Goal: Task Accomplishment & Management: Use online tool/utility

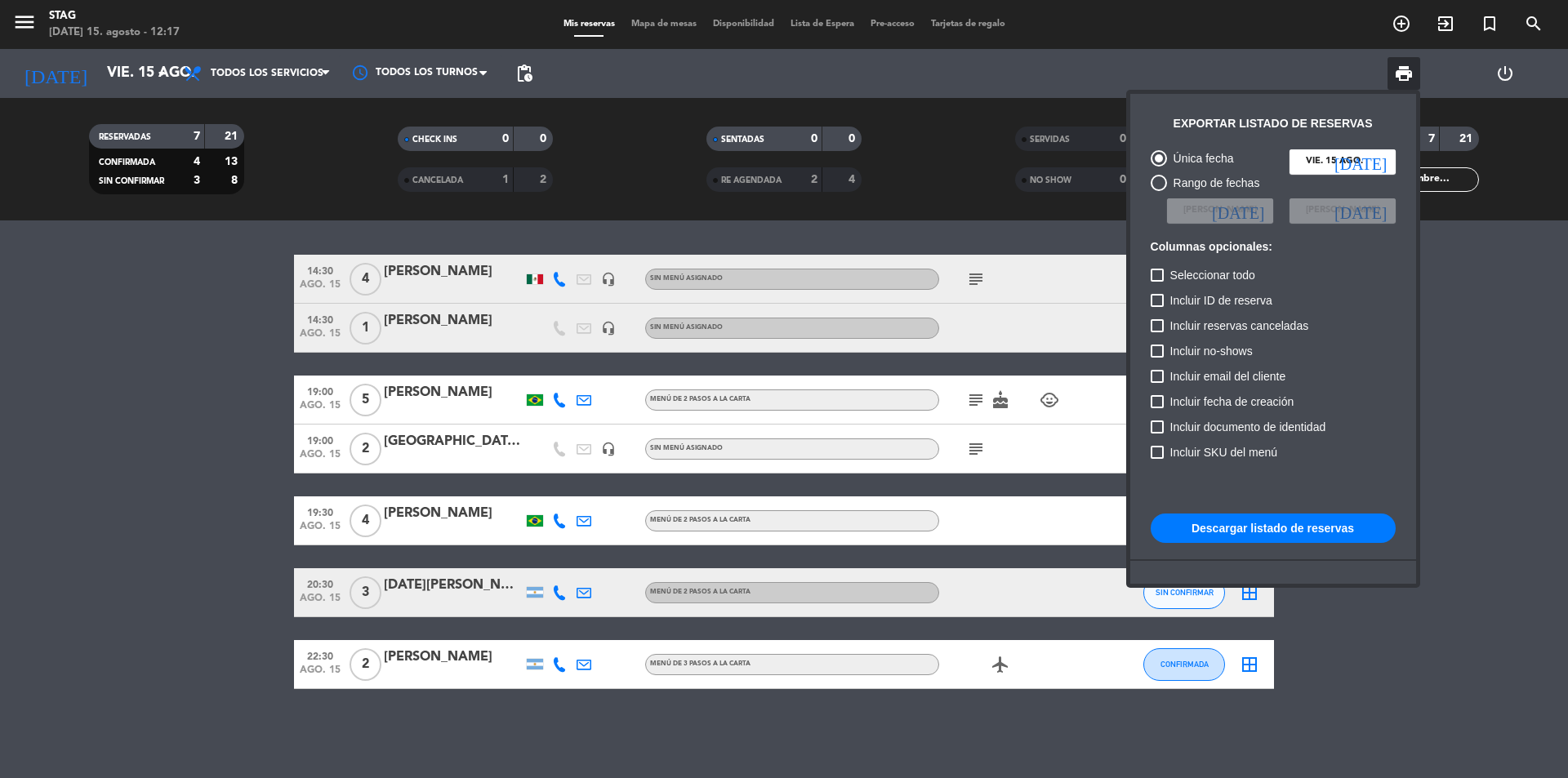
click at [45, 457] on div at bounding box center [784, 389] width 1568 height 778
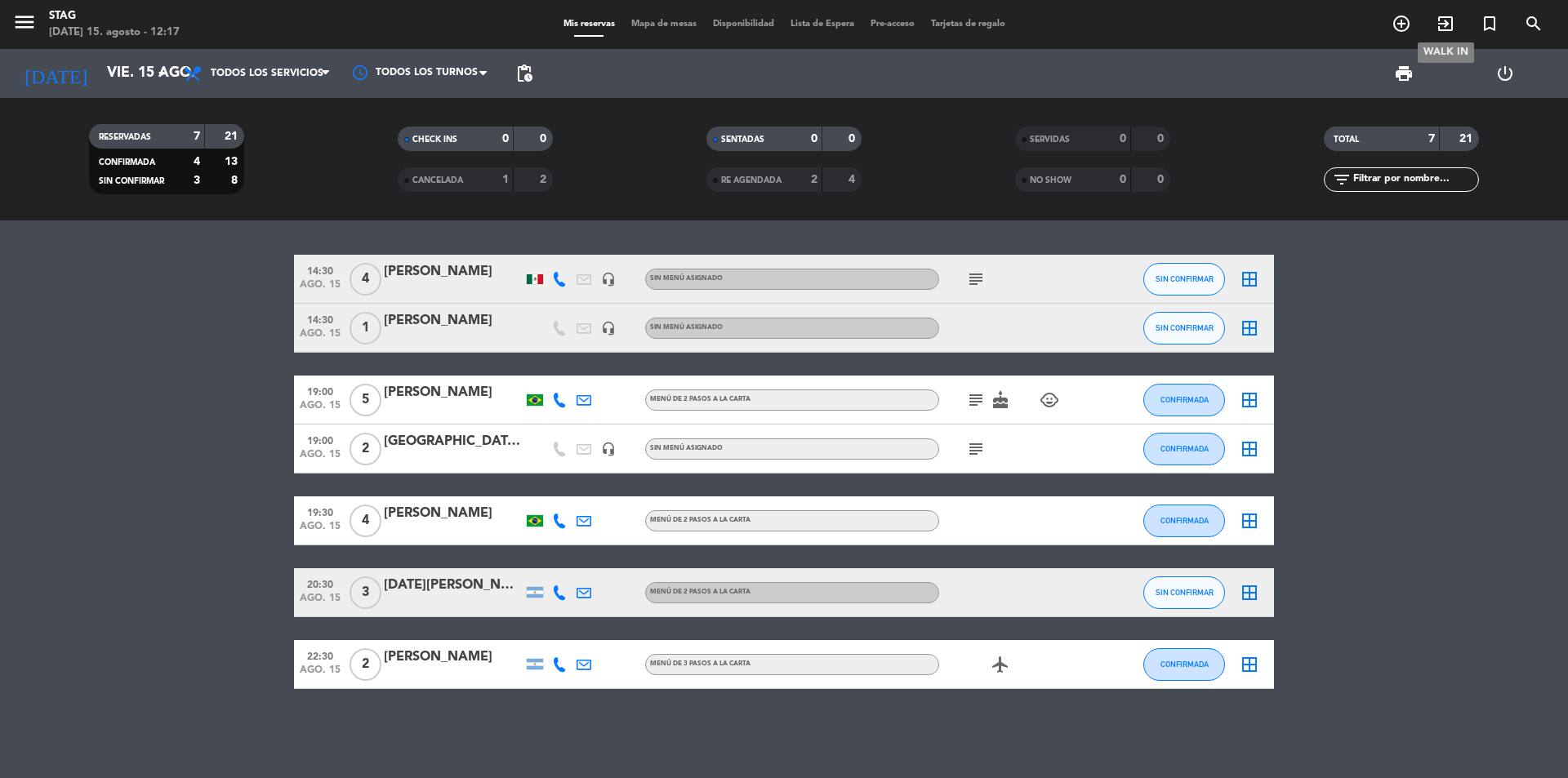
click at [1436, 24] on icon "exit_to_app" at bounding box center [1445, 23] width 20 height 20
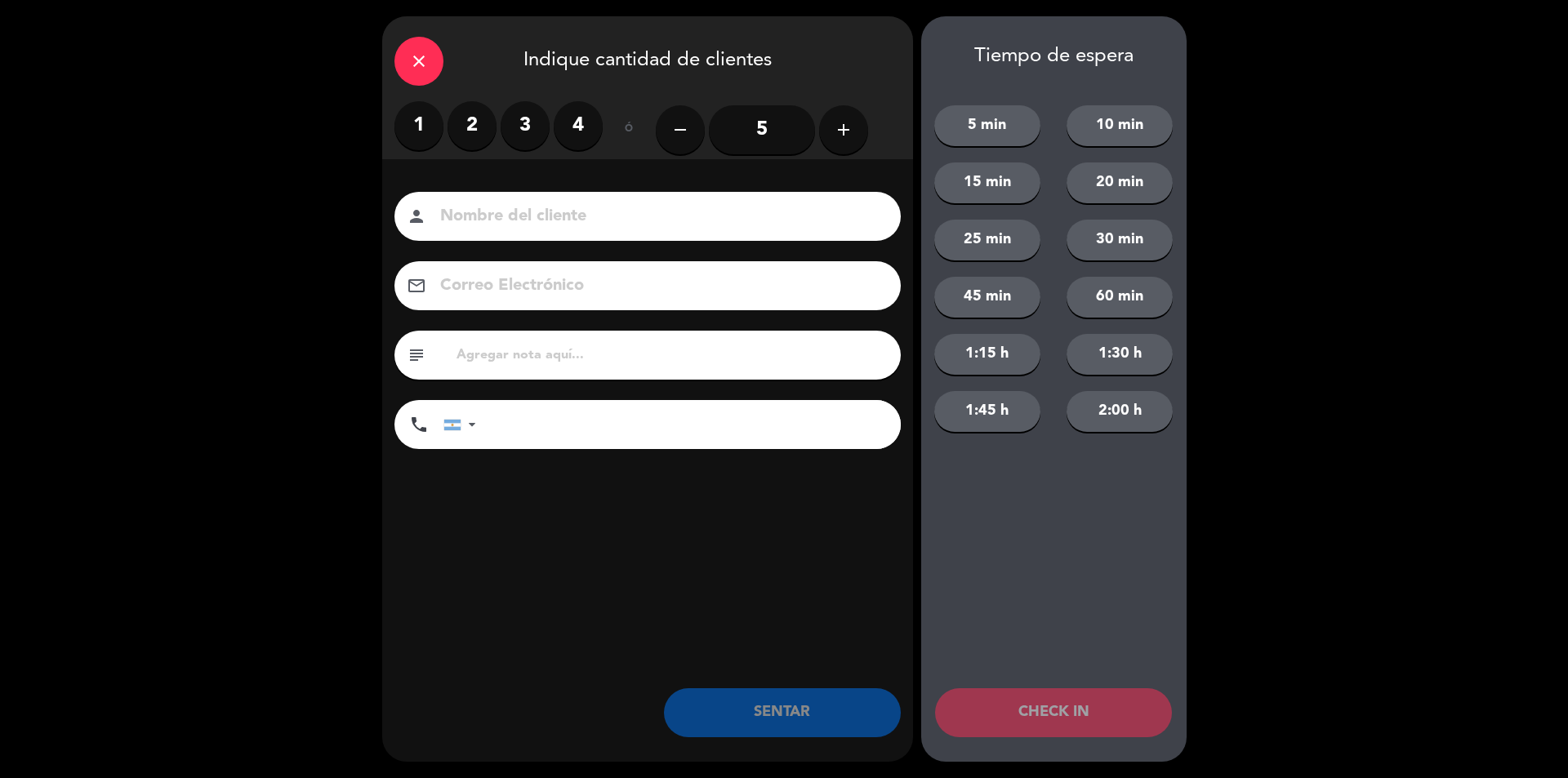
click at [568, 111] on label "4" at bounding box center [578, 126] width 49 height 49
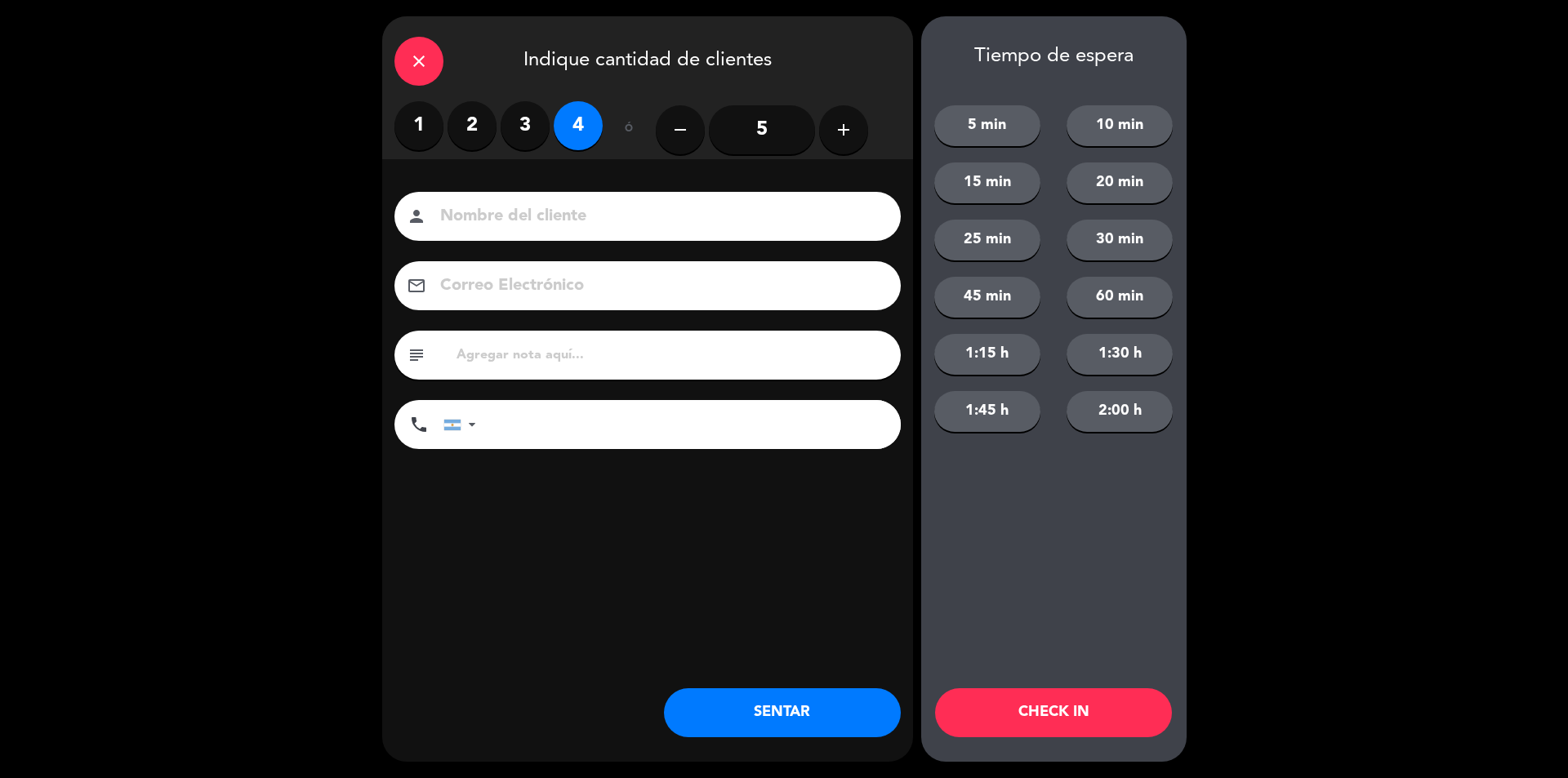
click at [551, 232] on div "person" at bounding box center [647, 216] width 506 height 49
click at [610, 183] on div "Nombre del cliente person Correo Electrónico email subject phone [GEOGRAPHIC_DA…" at bounding box center [647, 347] width 530 height 377
click at [623, 220] on input at bounding box center [659, 217] width 441 height 29
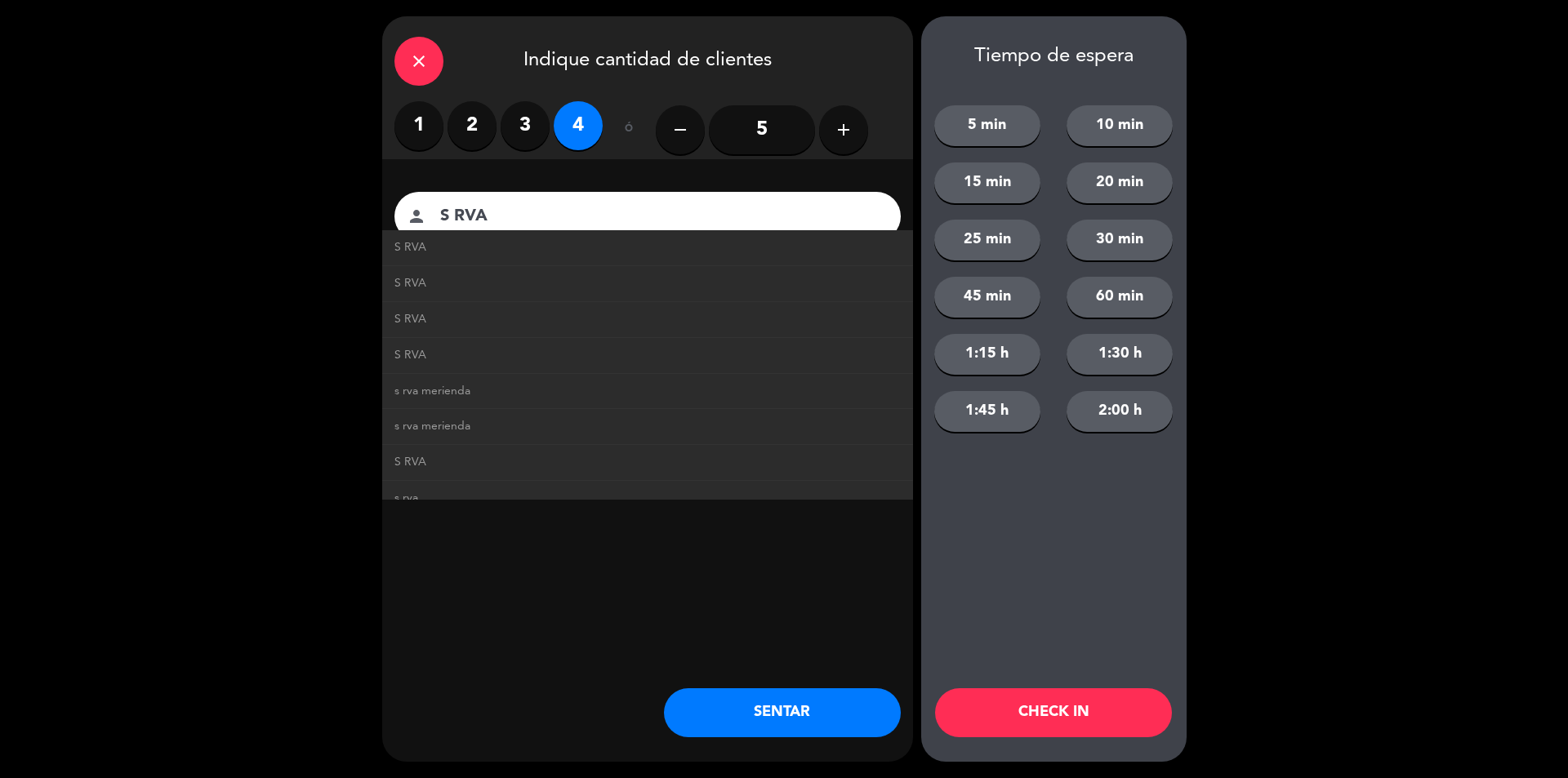
type input "S RVA"
click at [753, 716] on button "SENTAR" at bounding box center [783, 713] width 237 height 49
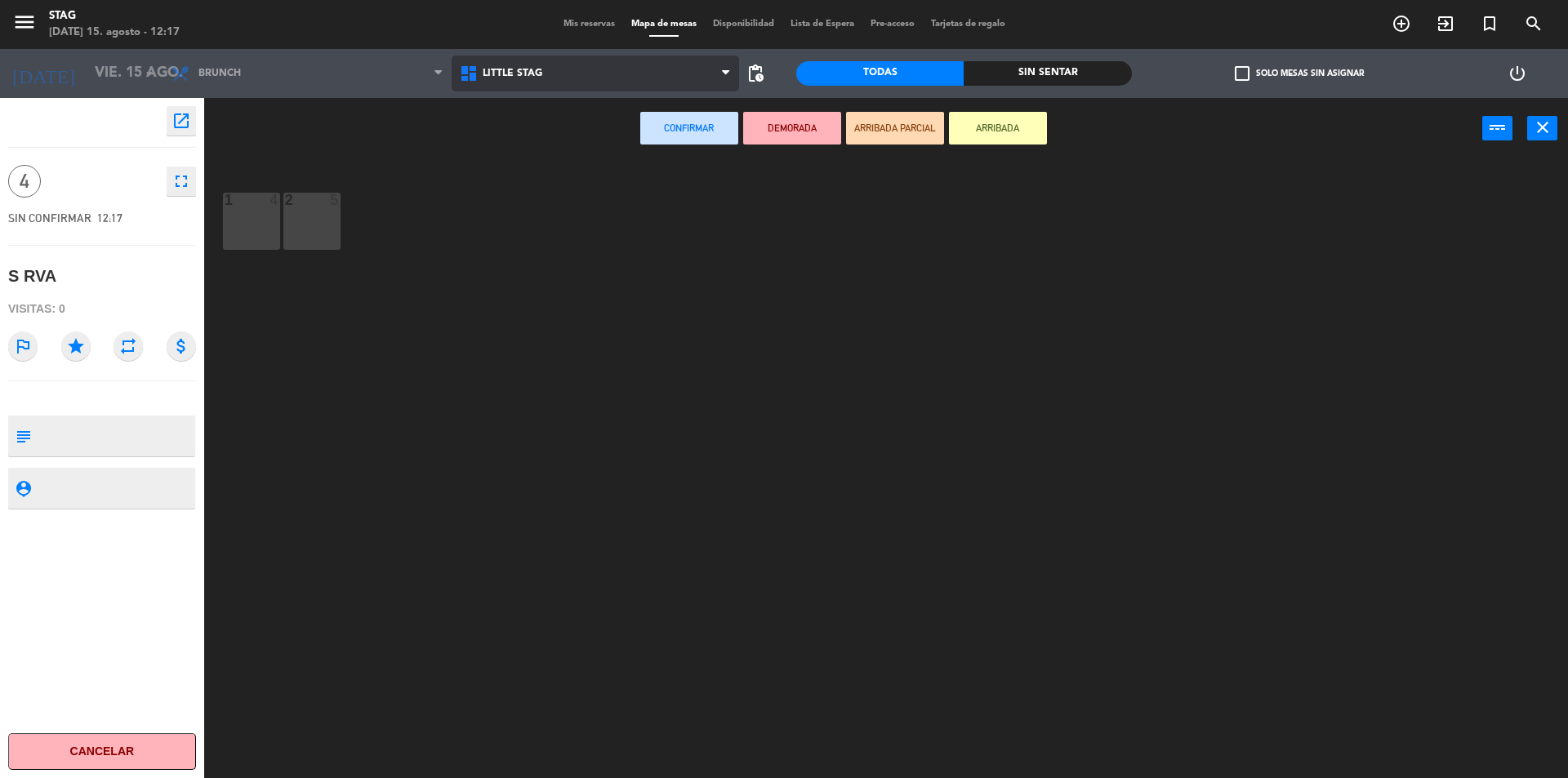
click at [513, 63] on span "Little Stag" at bounding box center [596, 73] width 288 height 36
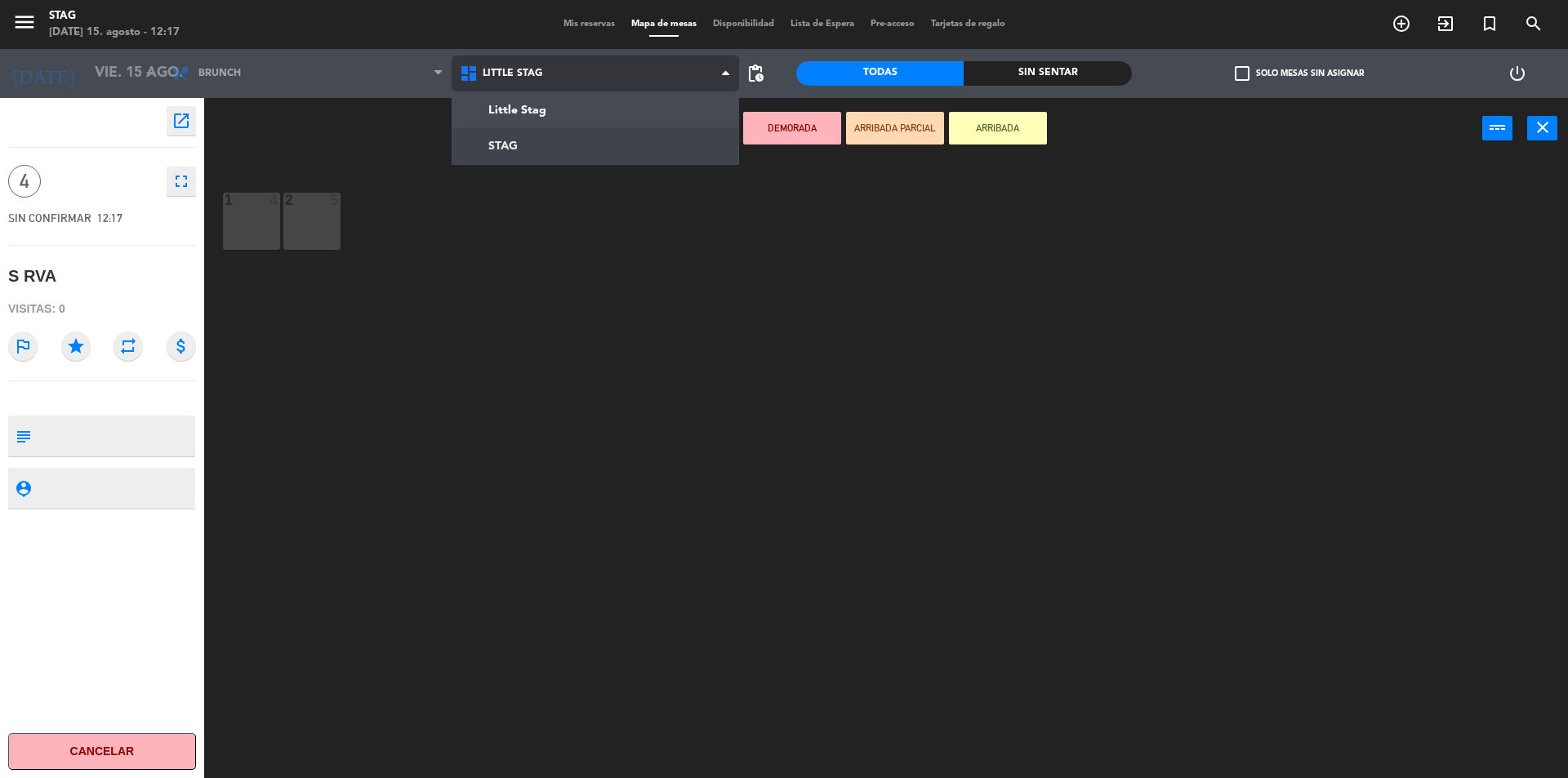
click at [488, 135] on ng-component "menu STAG [DATE] 15. agosto - 12:17 Mis reservas Mapa de mesas Disponibilidad L…" at bounding box center [784, 391] width 1568 height 783
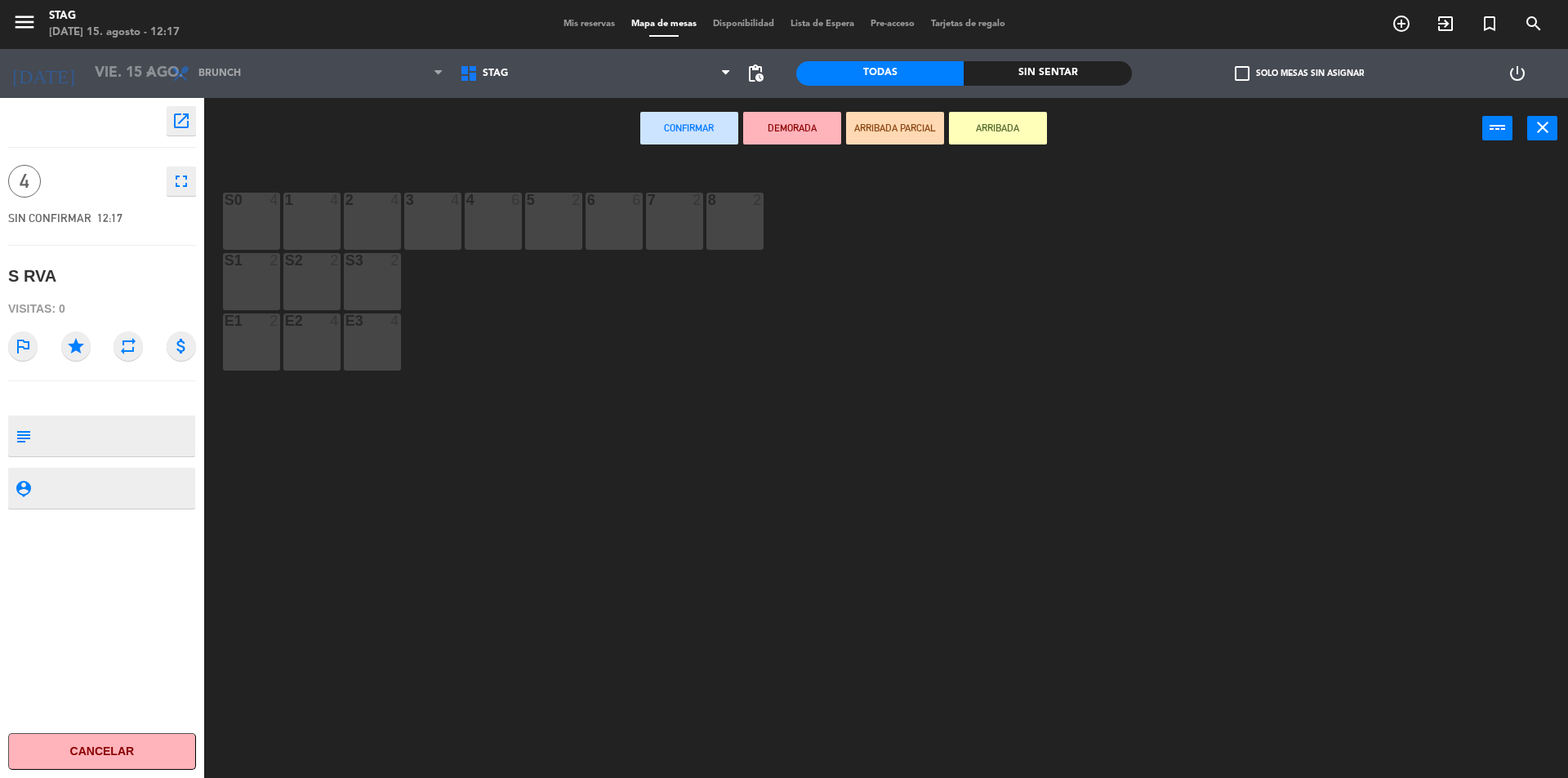
click at [418, 224] on div "3 4" at bounding box center [432, 220] width 57 height 57
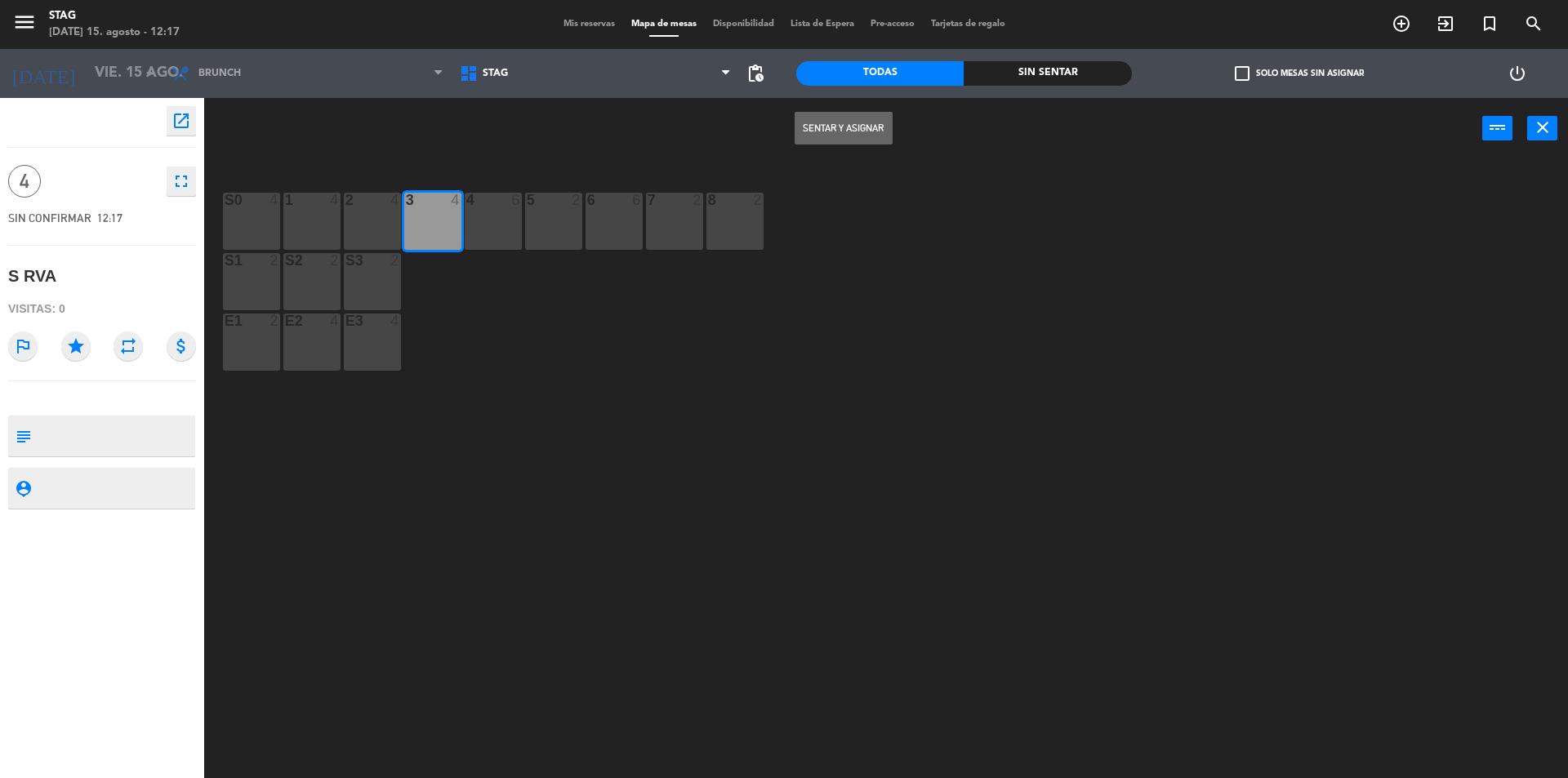
click at [812, 123] on button "Sentar y Asignar" at bounding box center [843, 128] width 98 height 33
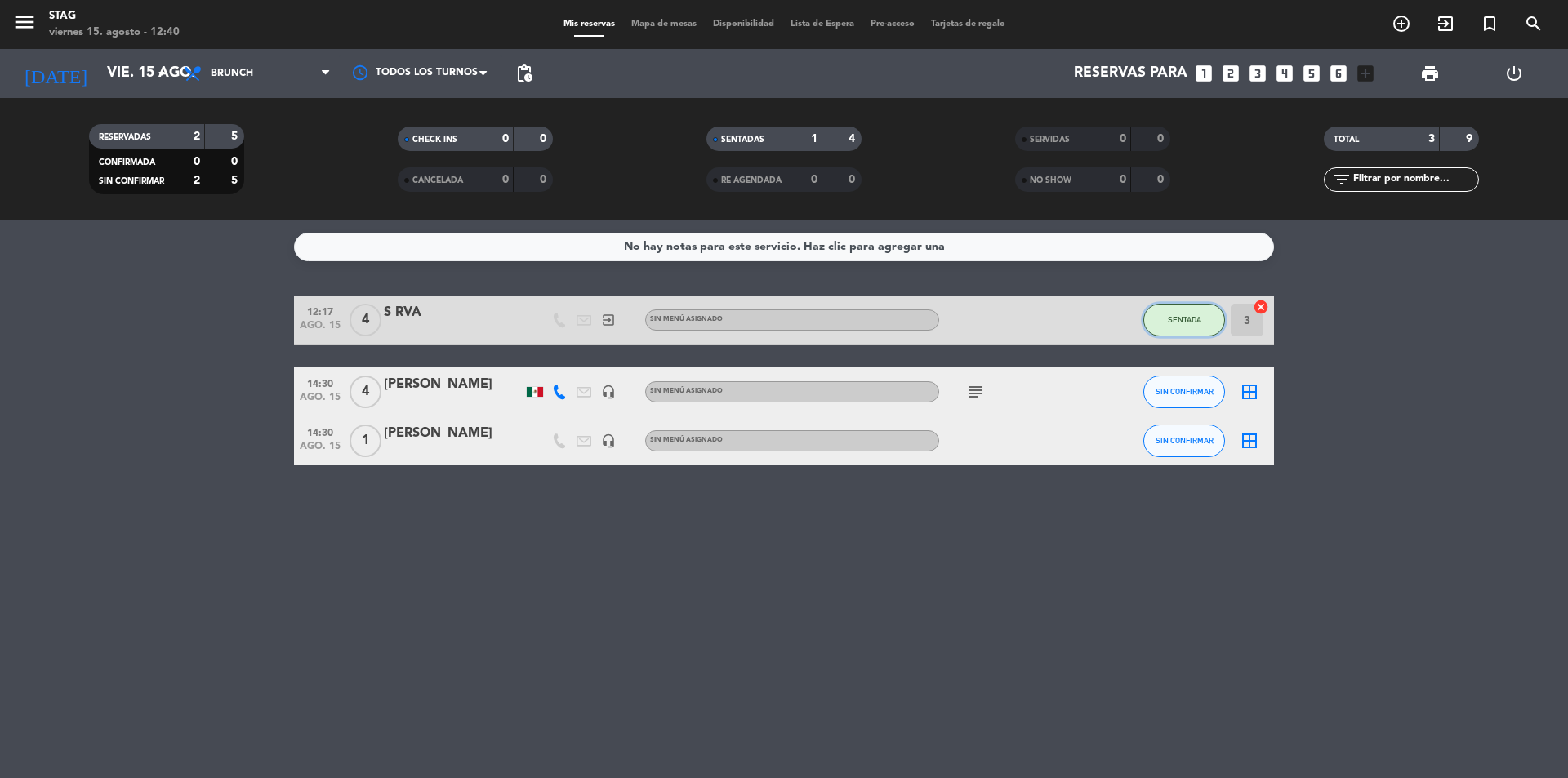
click at [1174, 318] on span "SENTADA" at bounding box center [1184, 320] width 33 height 9
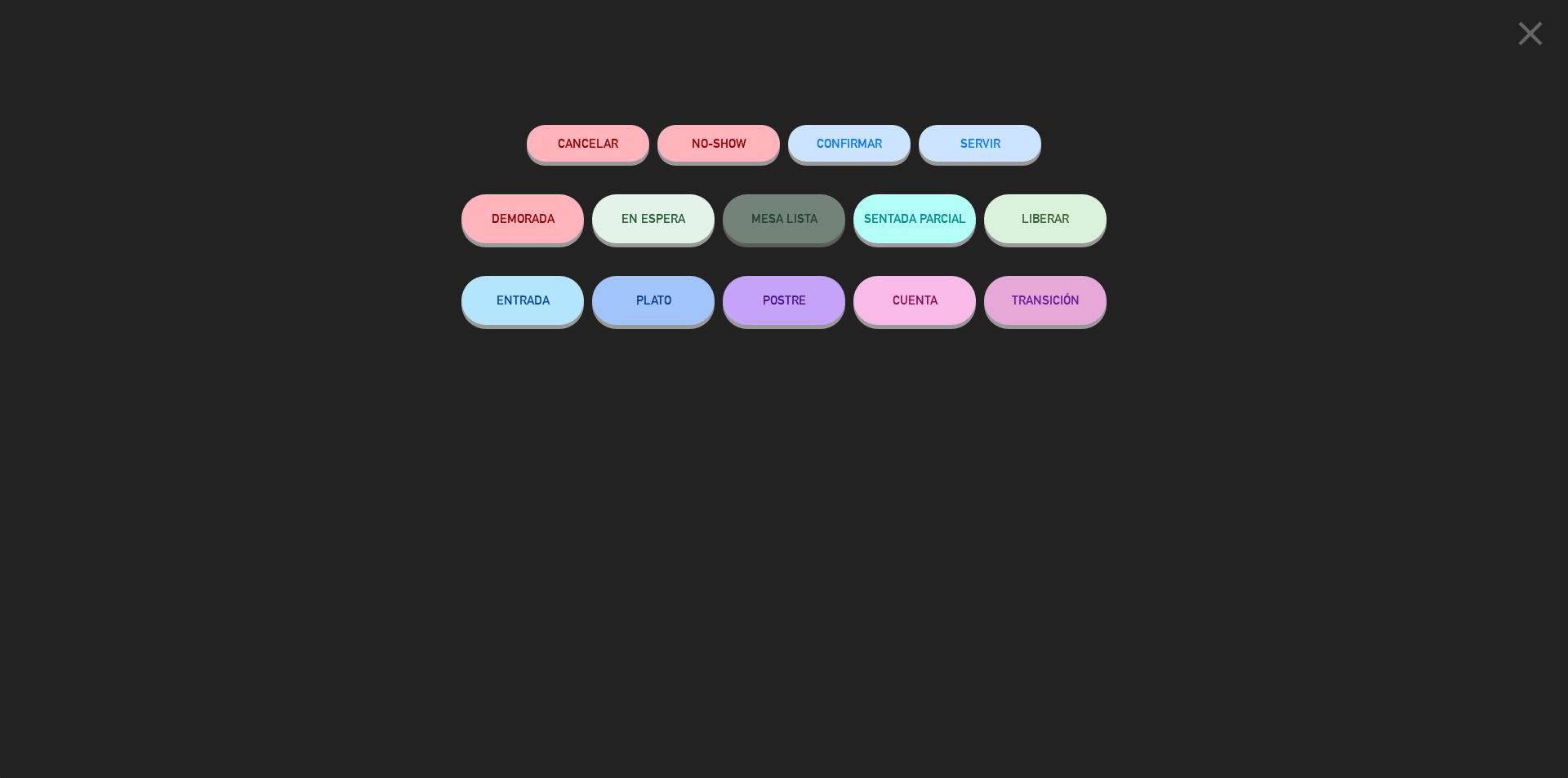
click at [587, 155] on button "Cancelar" at bounding box center [588, 143] width 123 height 37
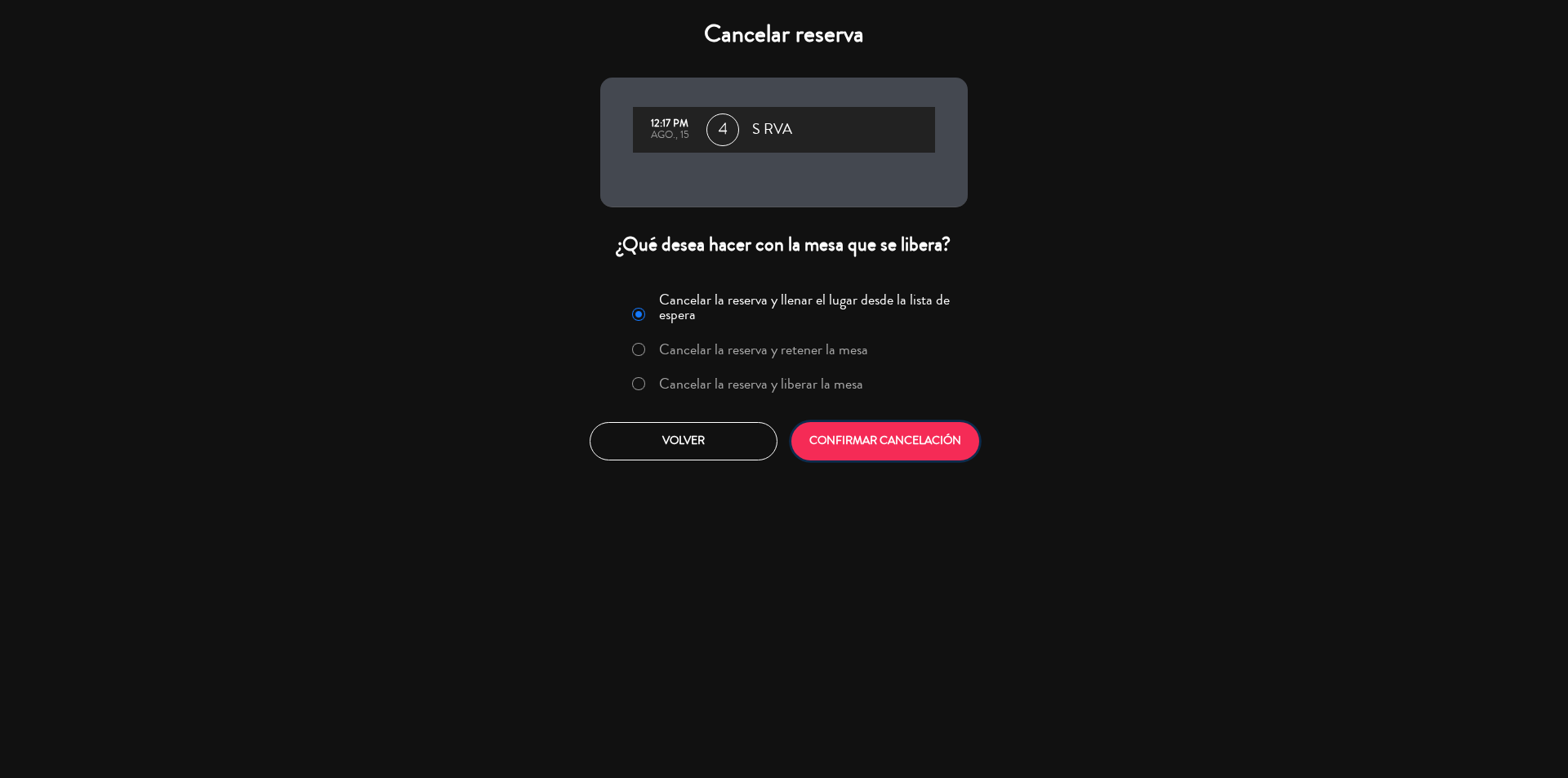
click at [893, 436] on button "CONFIRMAR CANCELACIÓN" at bounding box center [886, 441] width 188 height 38
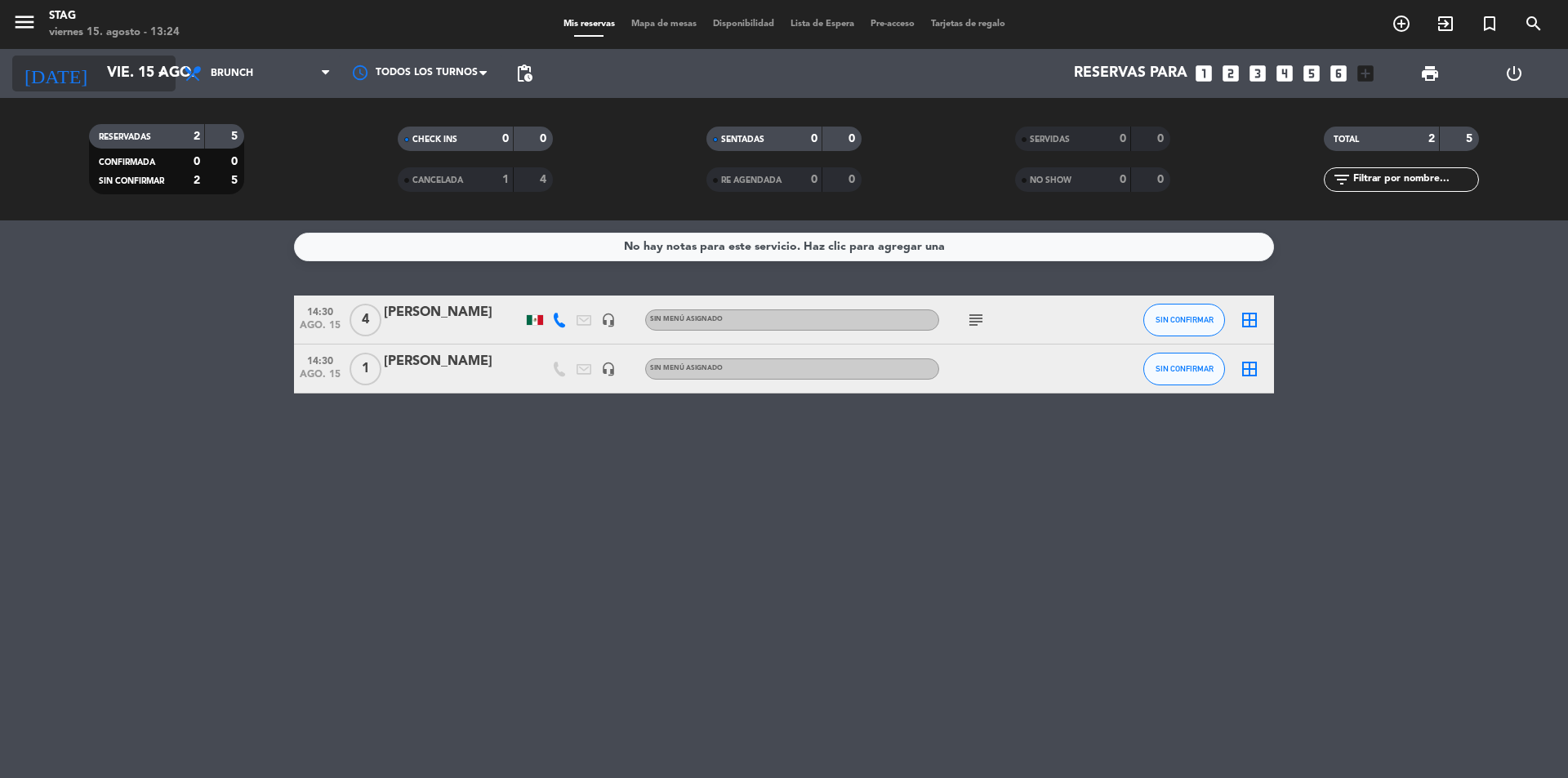
click at [127, 68] on input "vie. 15 ago." at bounding box center [193, 73] width 190 height 33
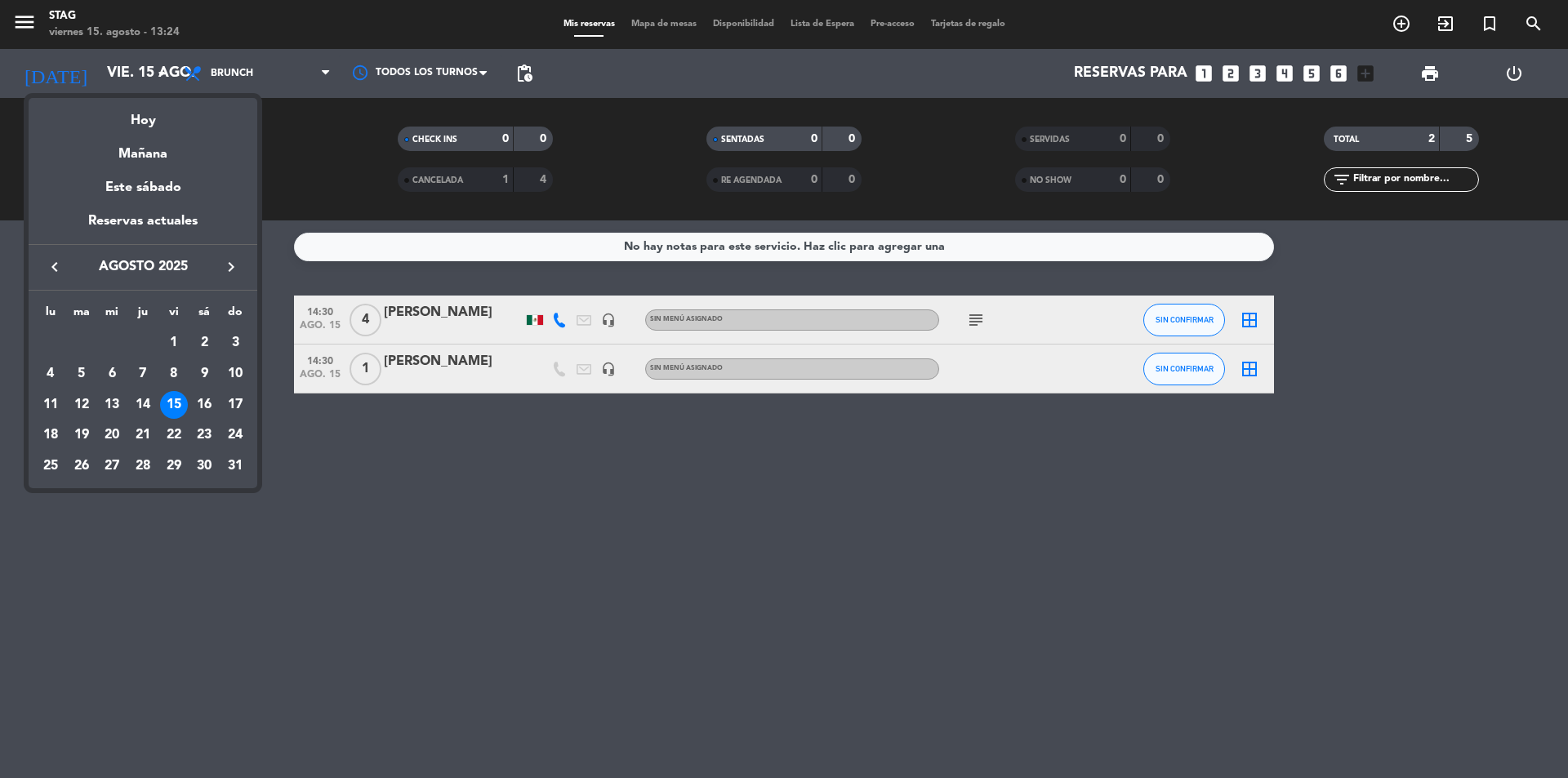
click at [175, 406] on div "15" at bounding box center [174, 405] width 28 height 28
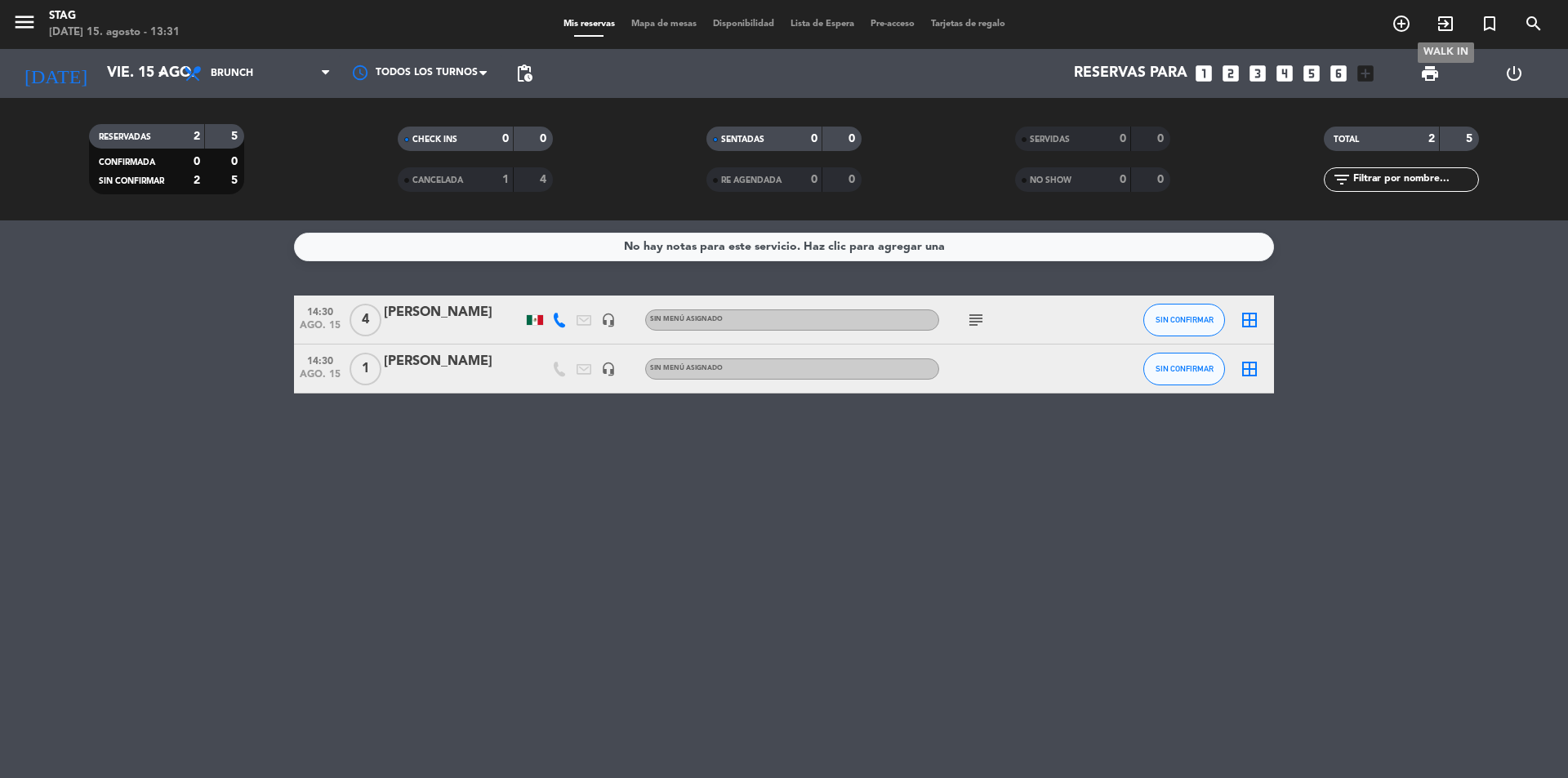
click at [1437, 15] on icon "exit_to_app" at bounding box center [1445, 23] width 20 height 20
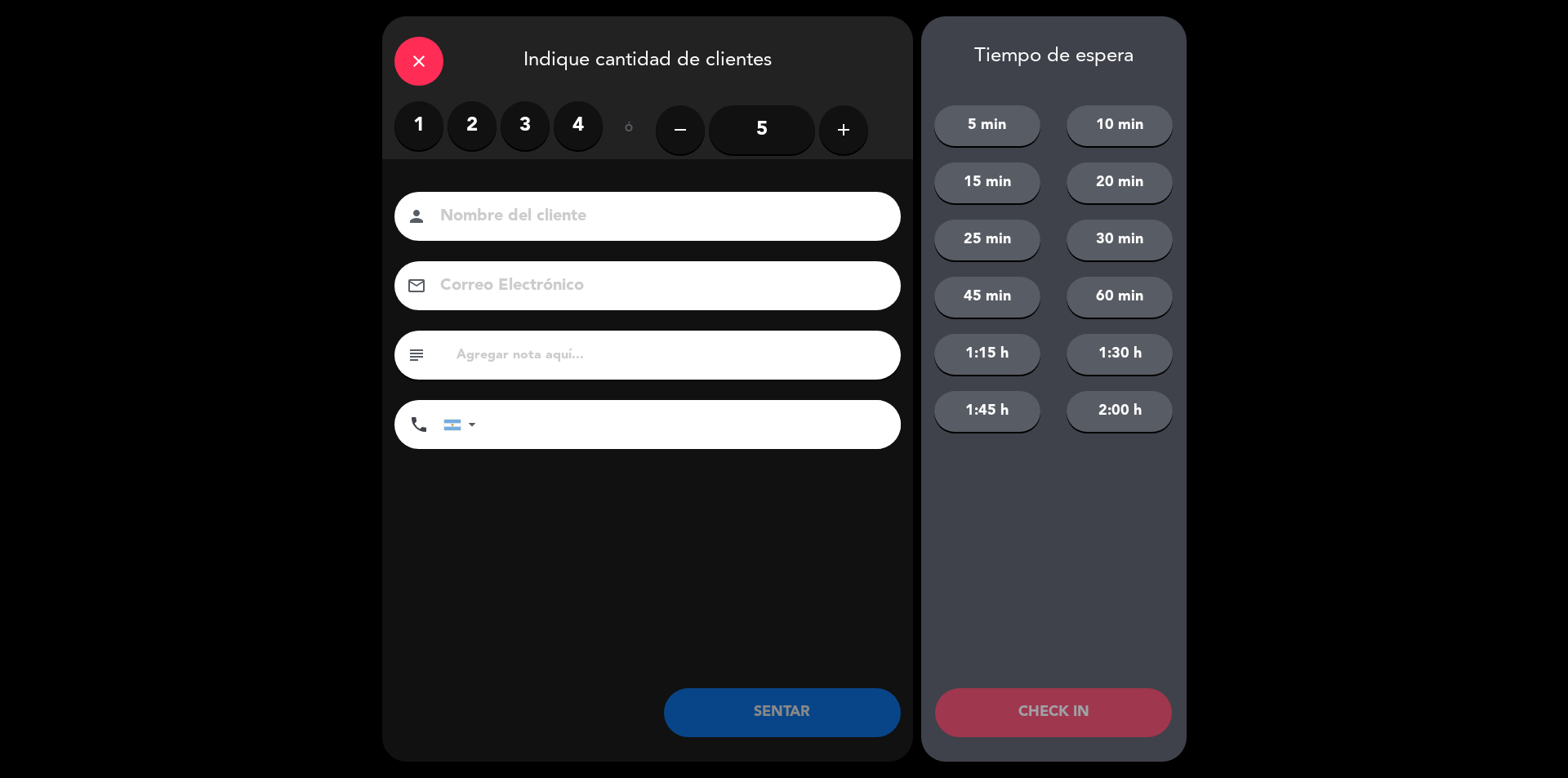
click at [836, 136] on icon "add" at bounding box center [844, 130] width 20 height 20
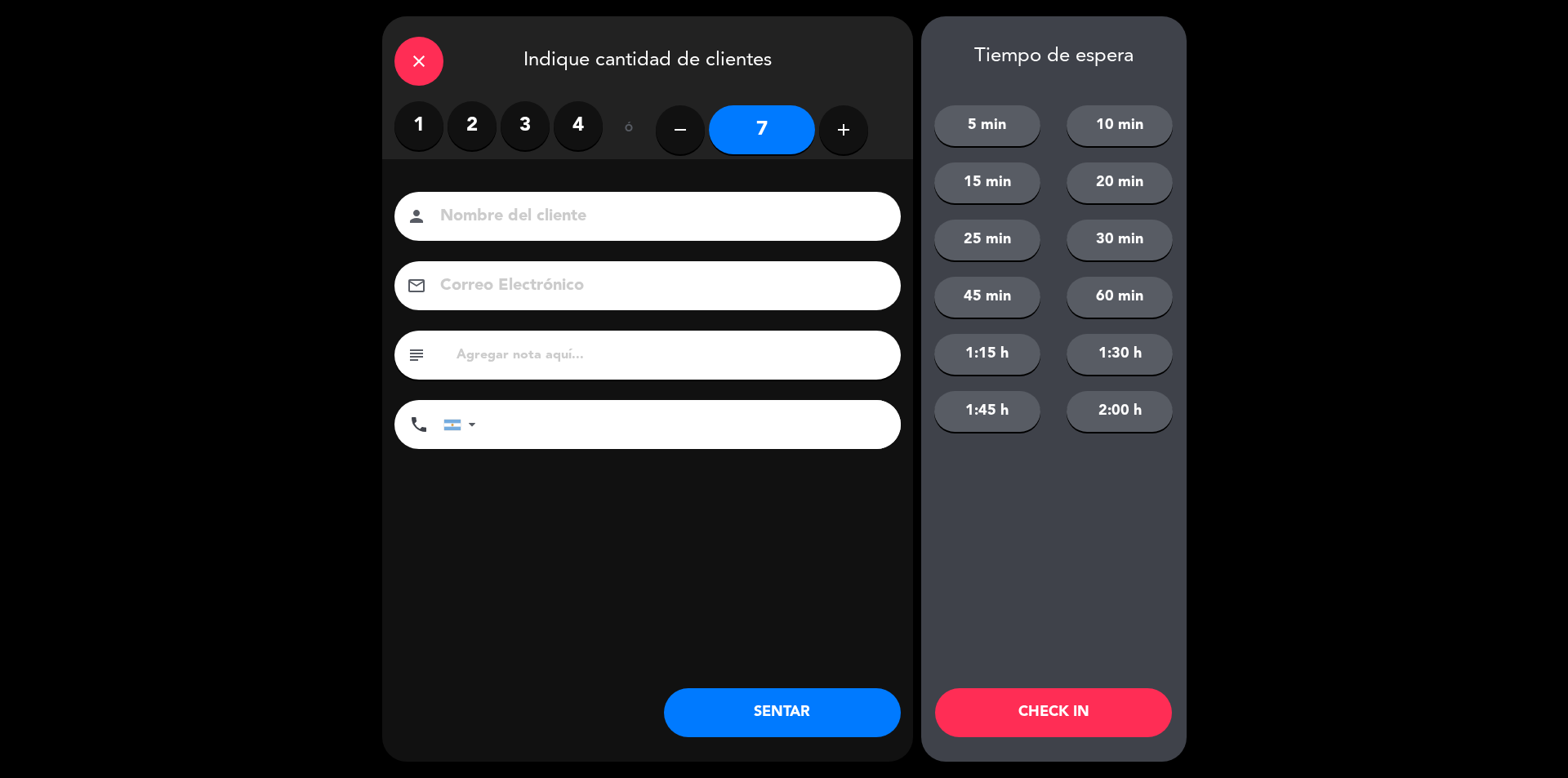
click at [784, 136] on input "7" at bounding box center [761, 130] width 106 height 49
click at [707, 218] on input at bounding box center [659, 217] width 441 height 29
type input "S RVA"
click at [739, 698] on button "SENTAR" at bounding box center [783, 713] width 237 height 49
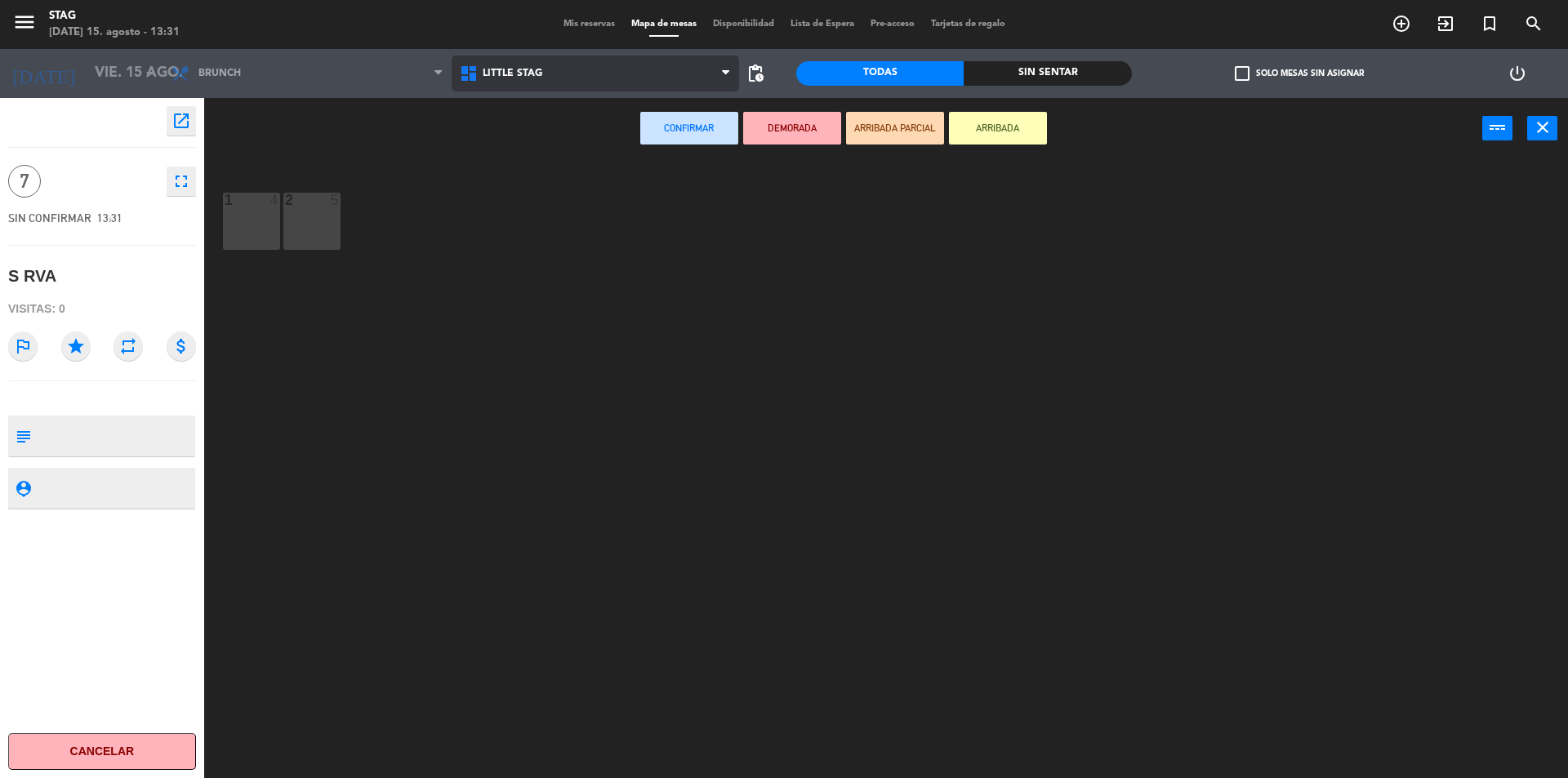
click at [540, 89] on span "Little Stag" at bounding box center [596, 73] width 288 height 36
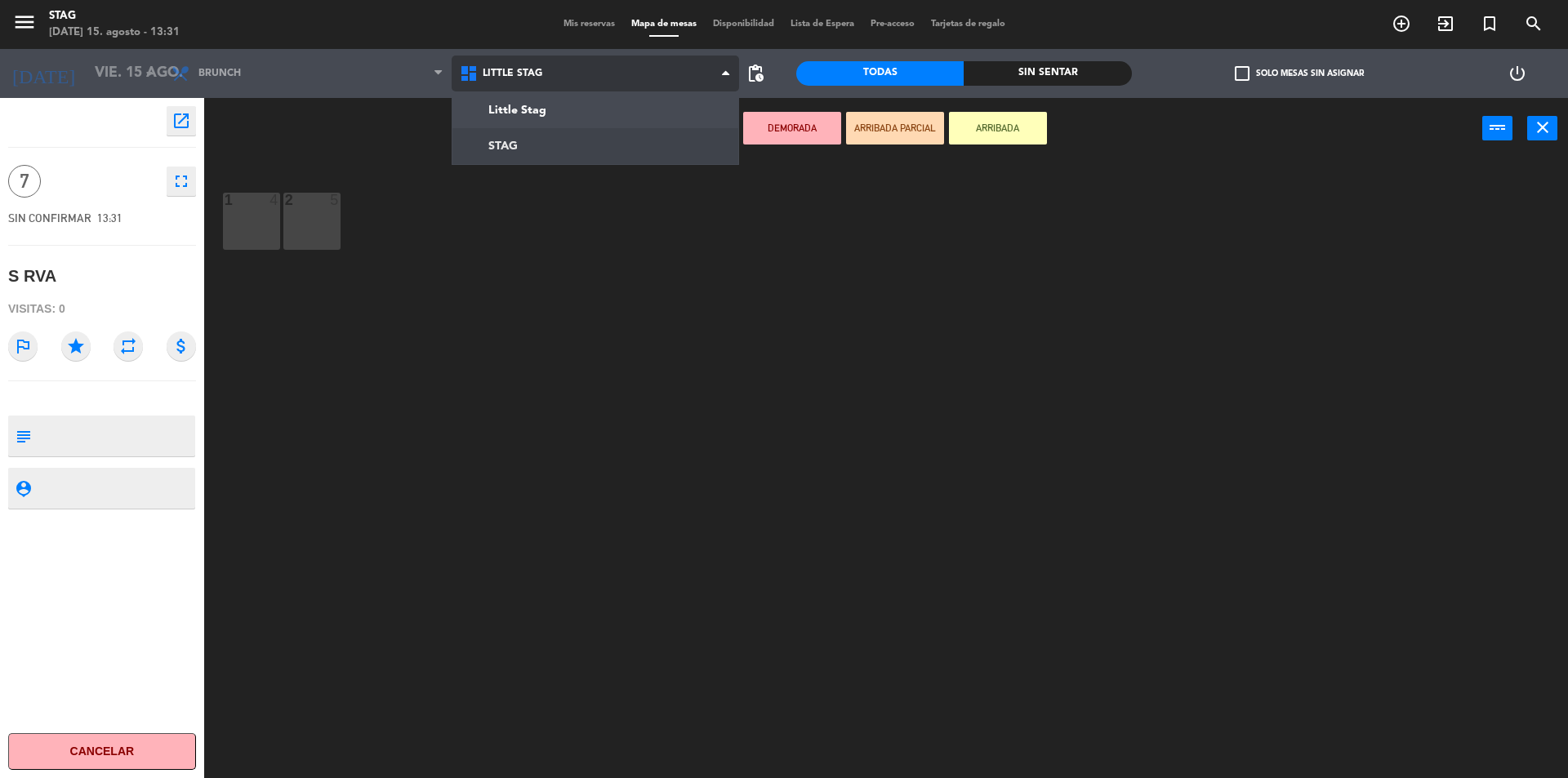
click at [529, 138] on ng-component "menu STAG [DATE] 15. agosto - 13:31 Mis reservas Mapa de mesas Disponibilidad L…" at bounding box center [784, 391] width 1568 height 783
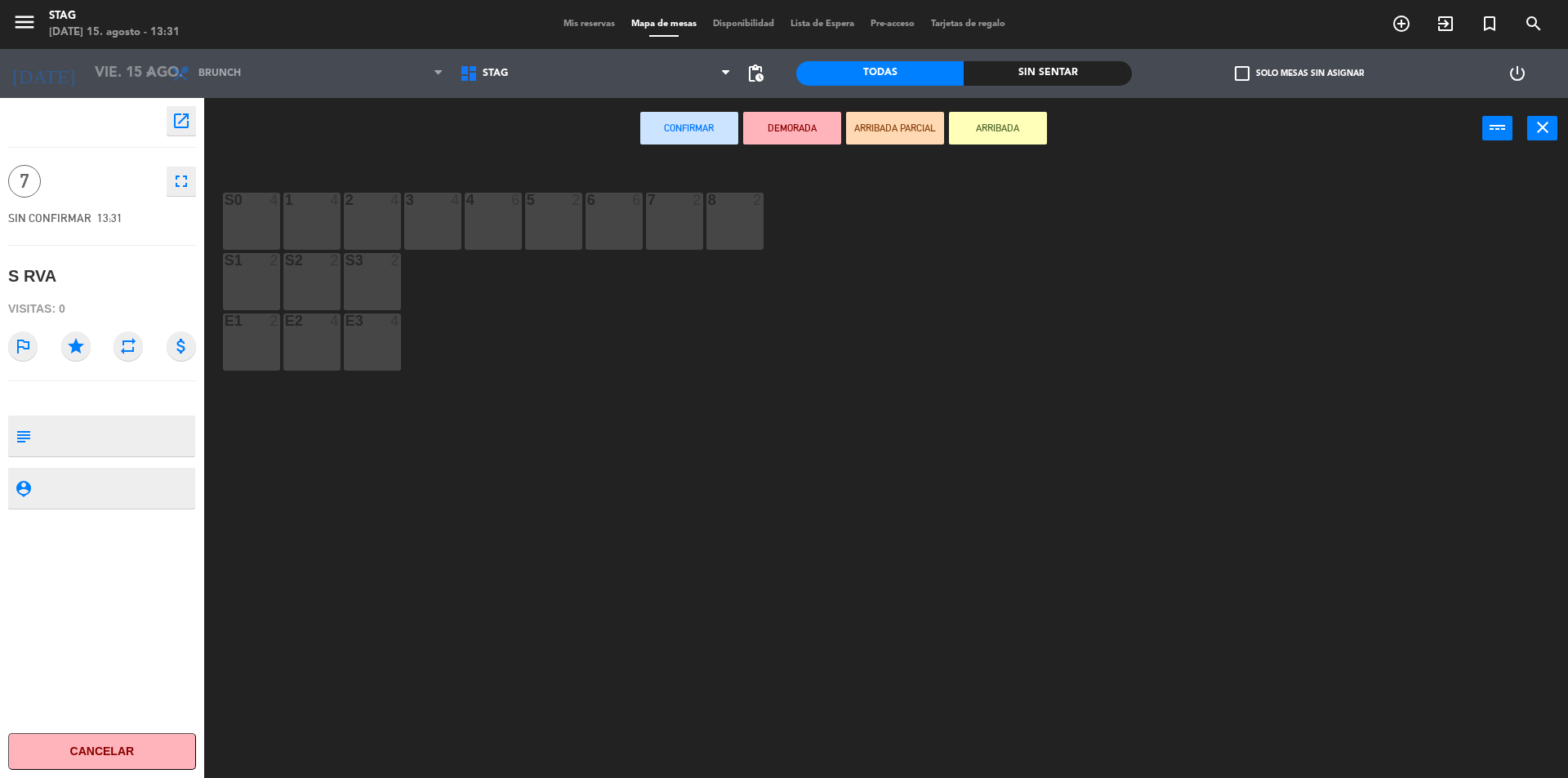
click at [468, 239] on div "4 6" at bounding box center [493, 220] width 57 height 57
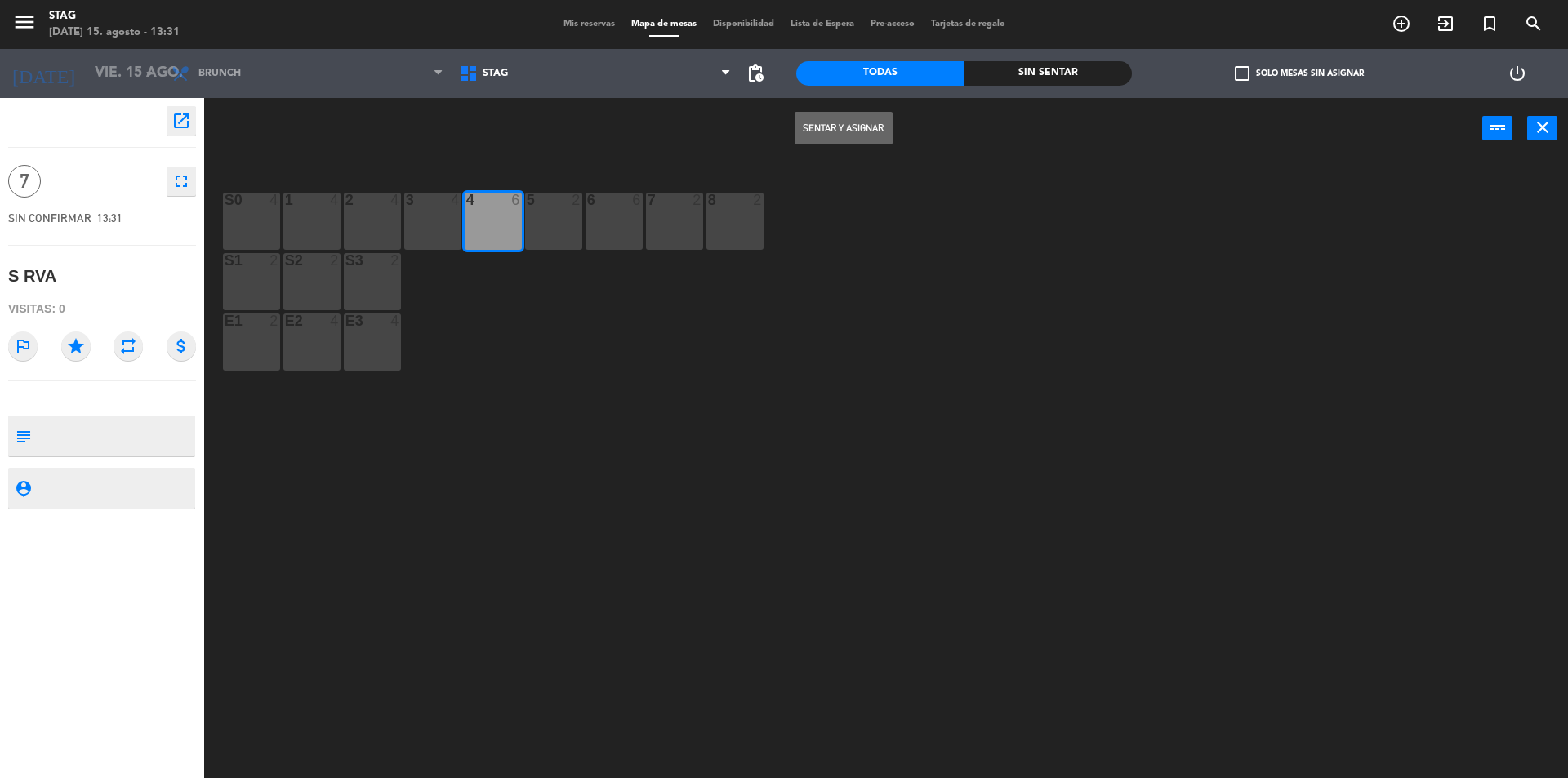
click at [719, 211] on div "8 2" at bounding box center [735, 220] width 57 height 57
click at [456, 221] on div "3 4" at bounding box center [432, 220] width 57 height 57
click at [501, 224] on div "4 6" at bounding box center [493, 220] width 57 height 57
click at [445, 223] on div "3 4" at bounding box center [432, 220] width 57 height 57
click at [822, 115] on button "Sentar y Asignar" at bounding box center [843, 128] width 98 height 33
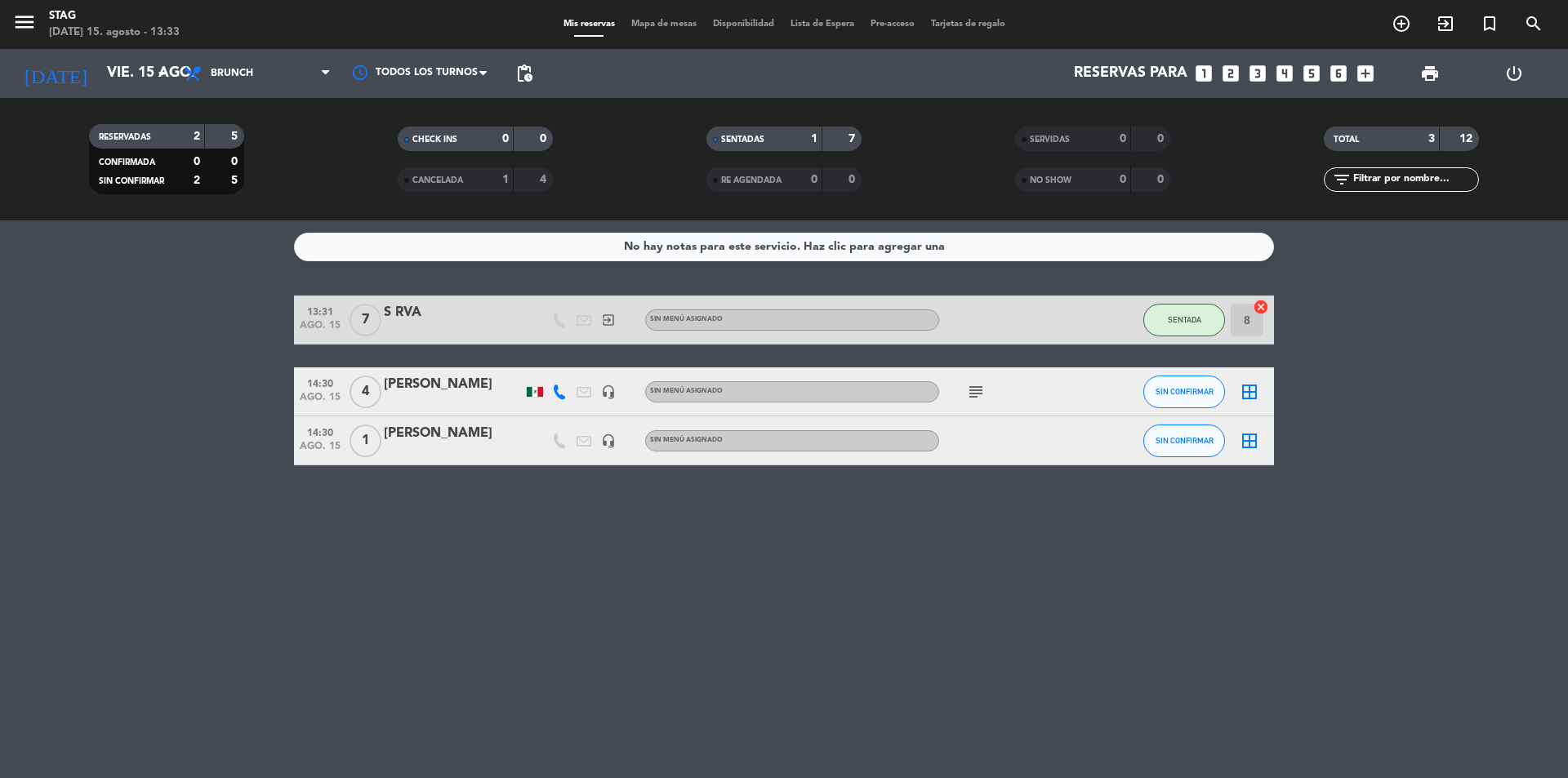
click at [158, 260] on service-notes "No hay notas para este servicio. Haz clic para agregar una" at bounding box center [784, 248] width 1568 height 29
click at [1446, 30] on icon "exit_to_app" at bounding box center [1445, 23] width 20 height 20
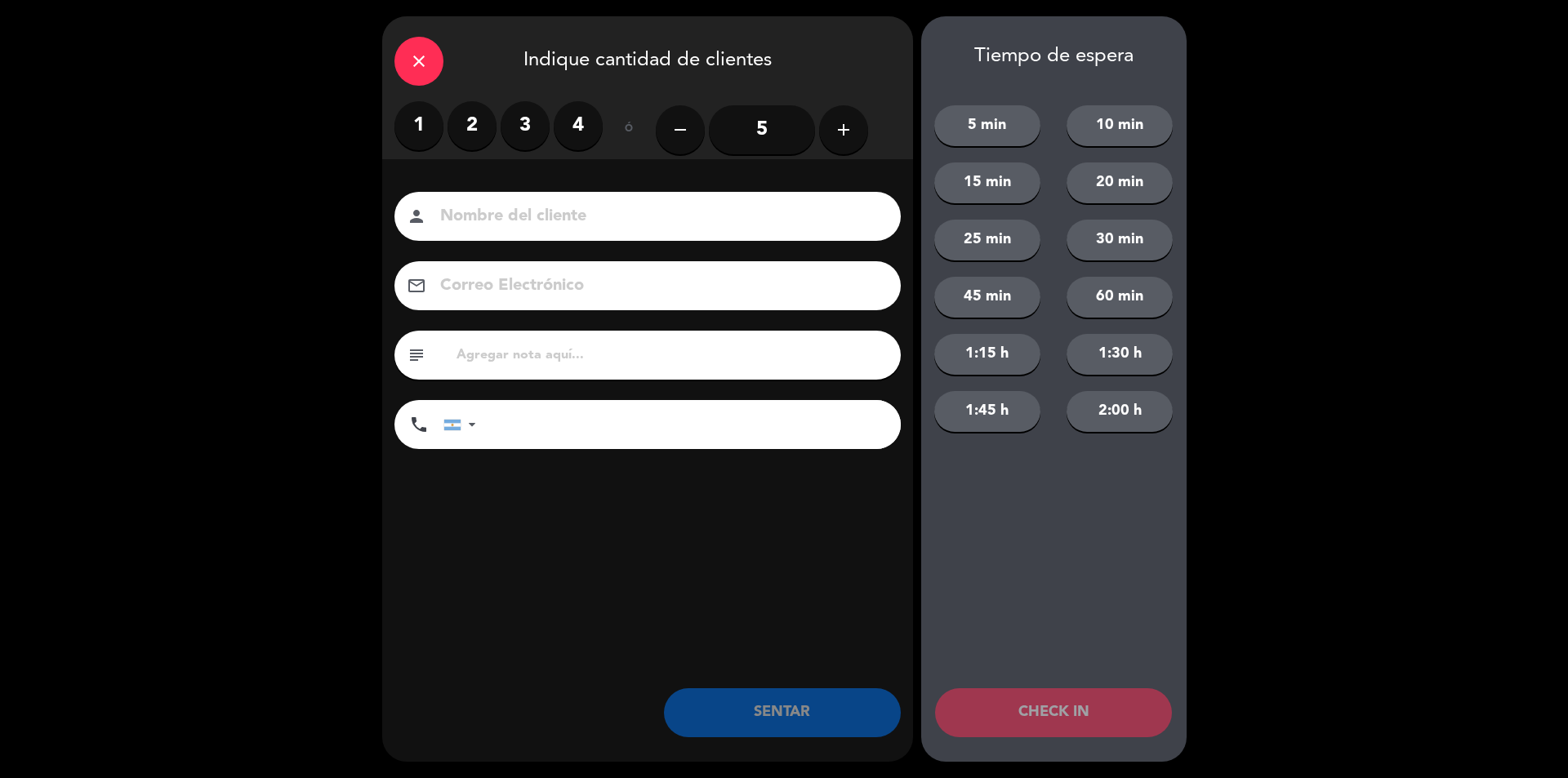
click at [834, 125] on icon "add" at bounding box center [844, 130] width 20 height 20
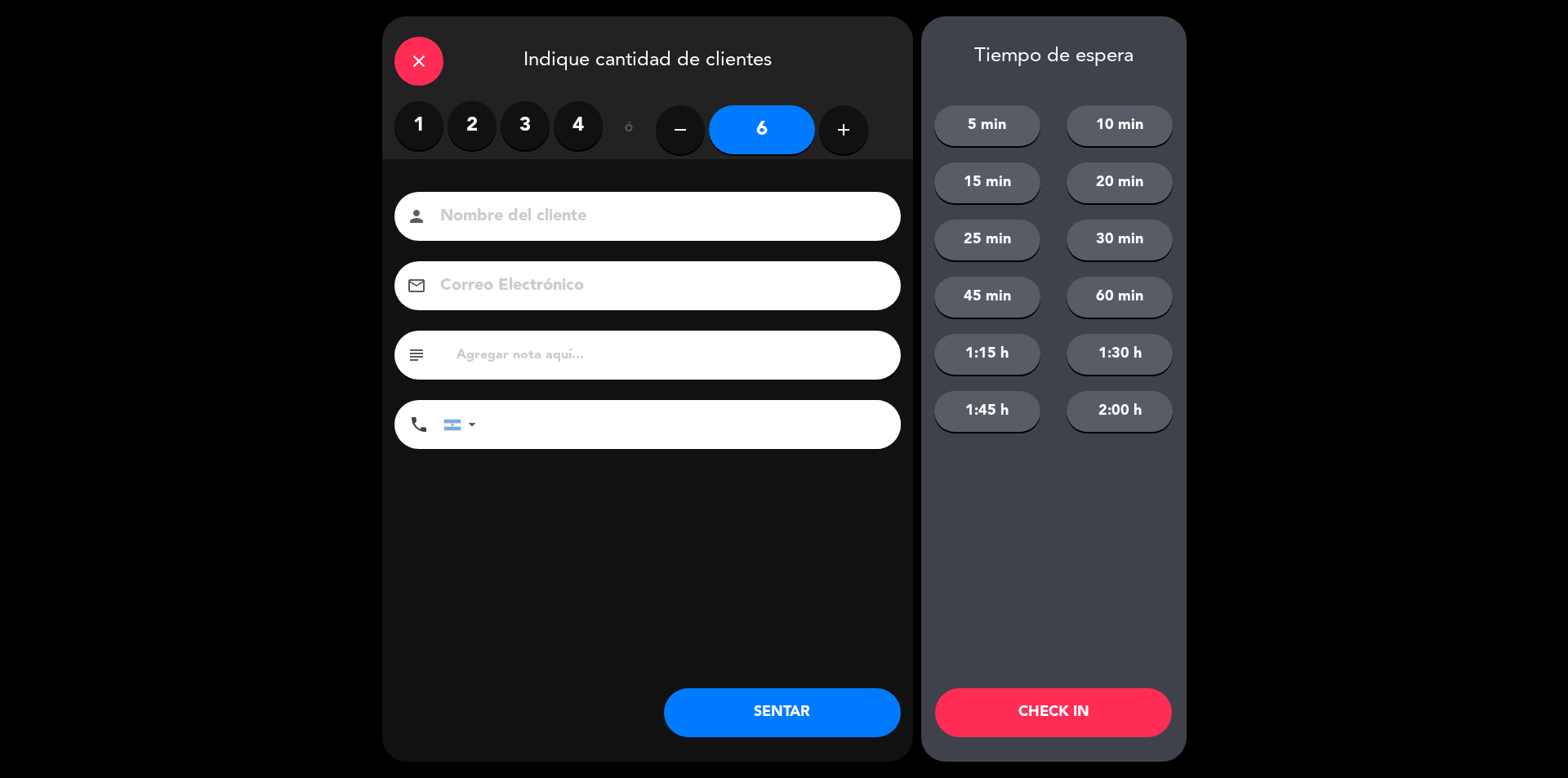
click at [766, 128] on input "6" at bounding box center [761, 130] width 106 height 49
click at [691, 235] on div "person" at bounding box center [647, 216] width 506 height 49
click at [685, 219] on input at bounding box center [659, 217] width 441 height 29
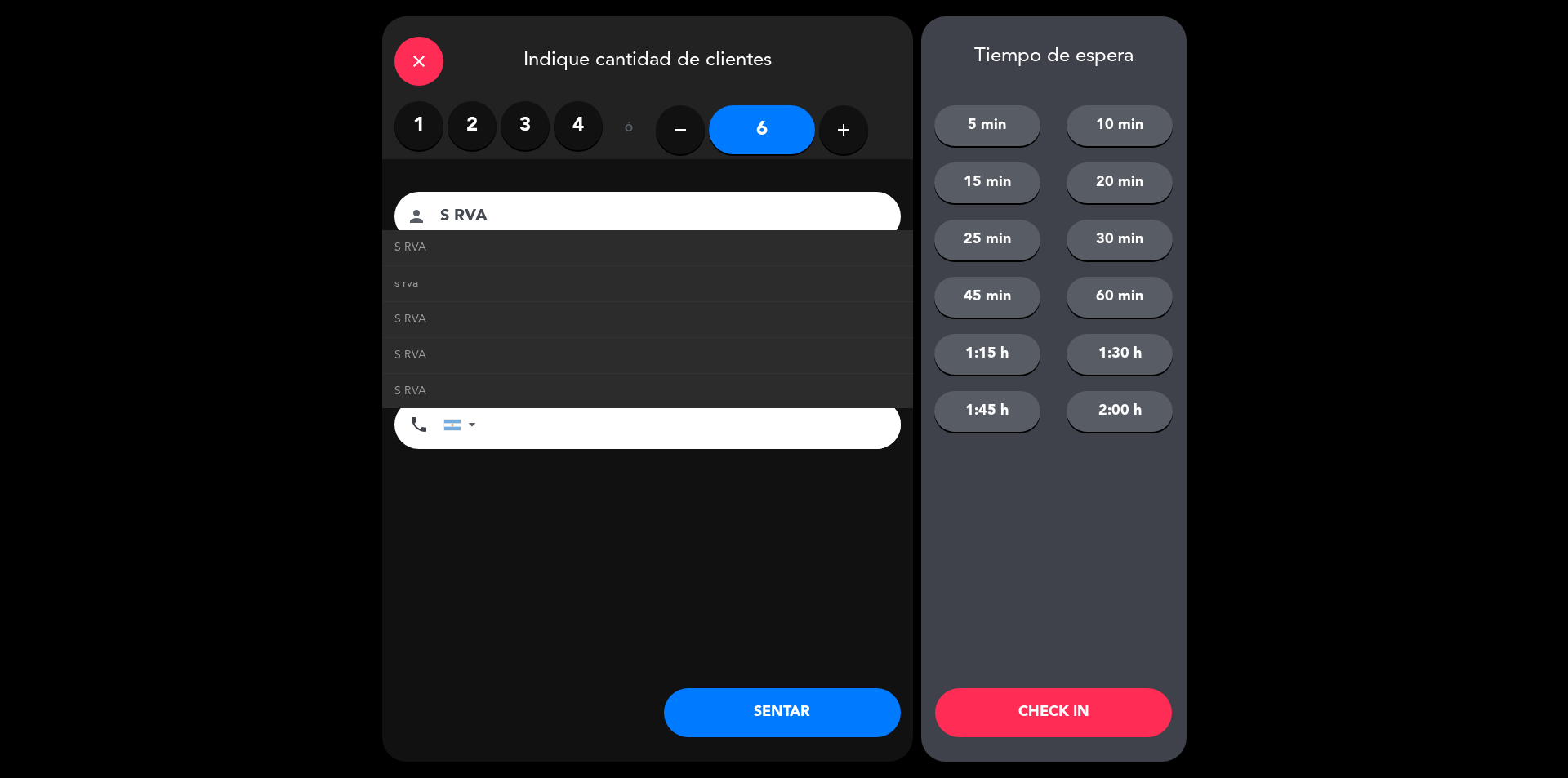
type input "S RVA"
click at [790, 710] on button "SENTAR" at bounding box center [783, 713] width 237 height 49
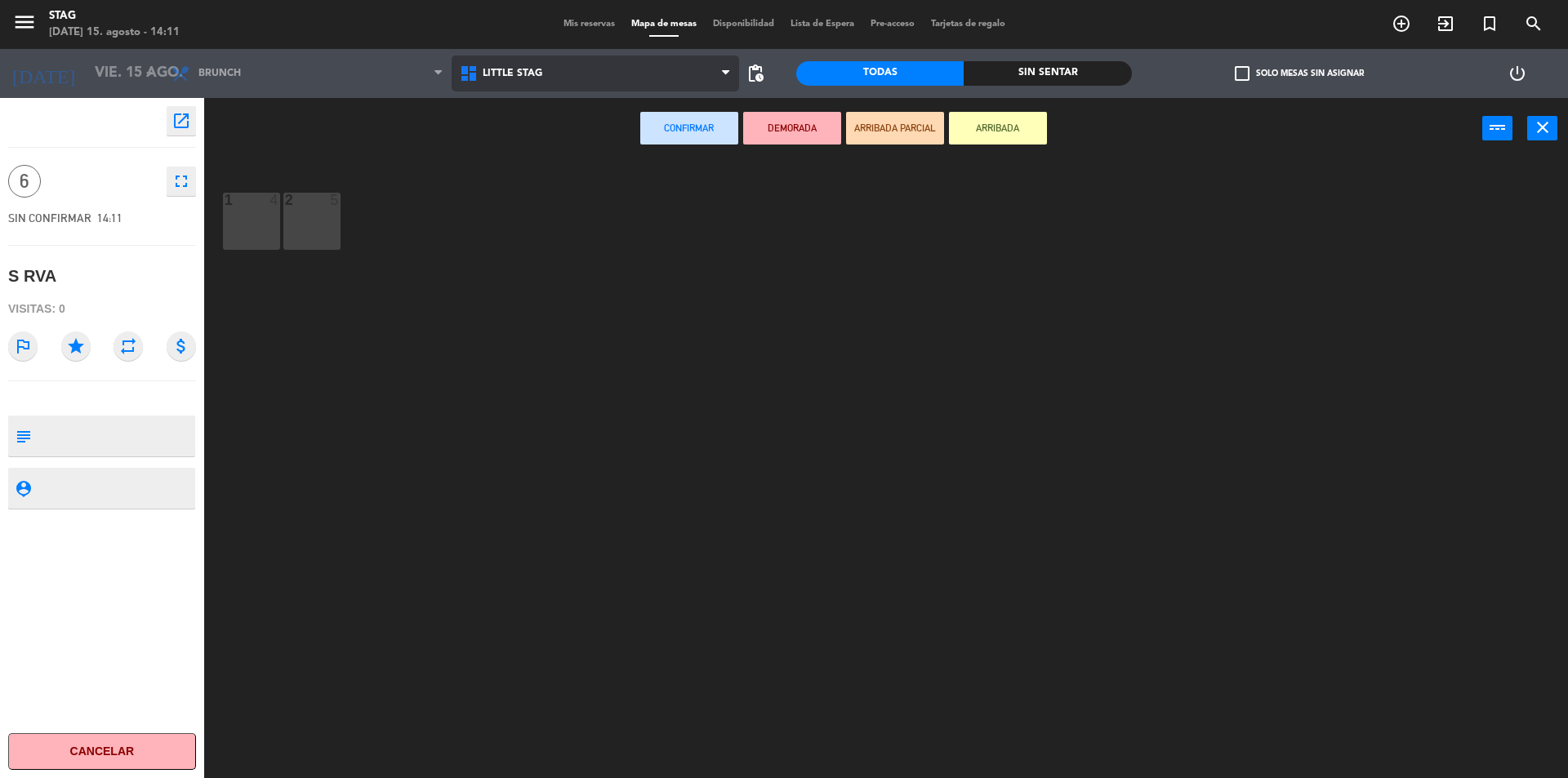
click at [506, 68] on span "Little Stag" at bounding box center [512, 73] width 60 height 12
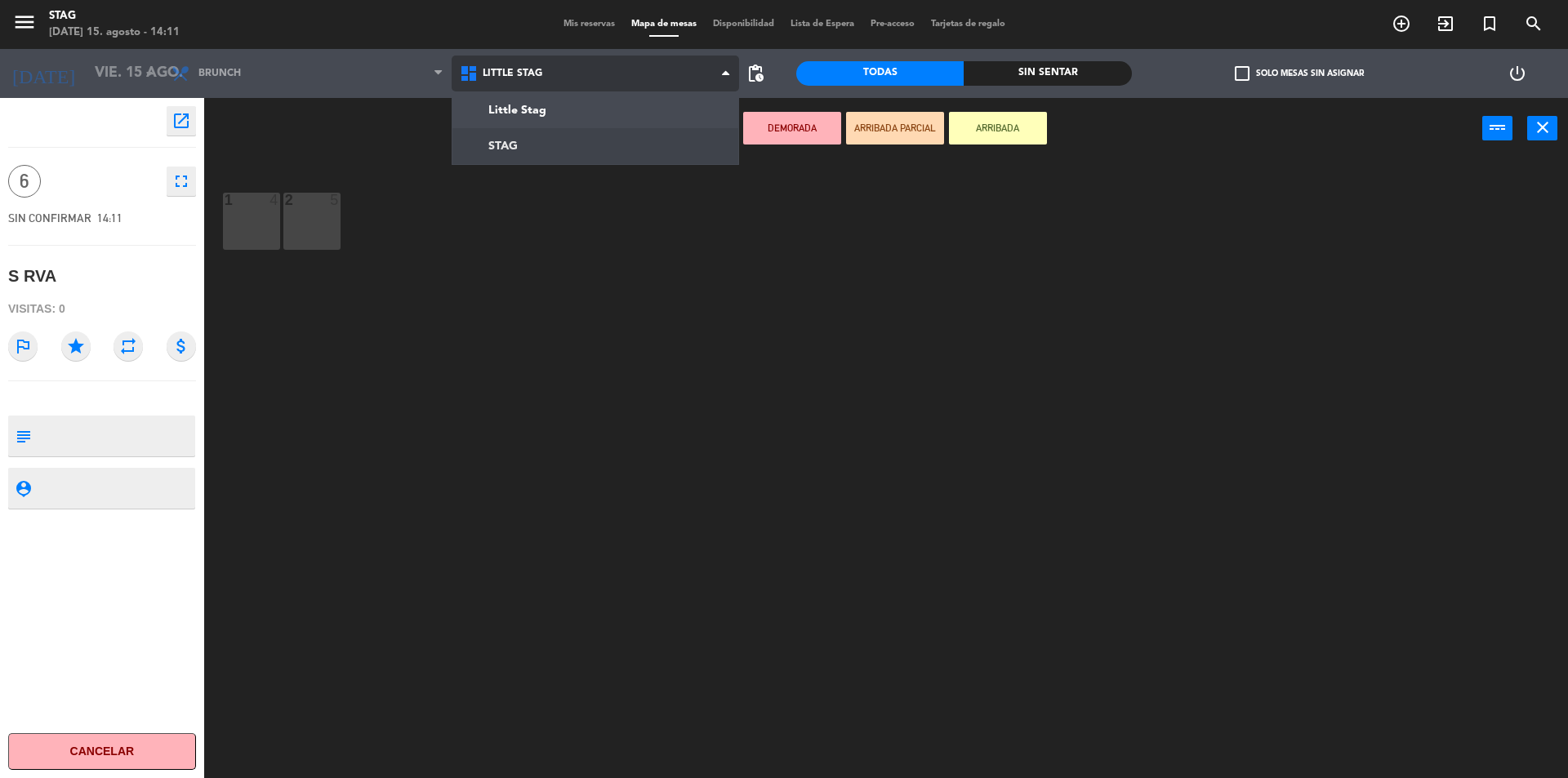
click at [521, 135] on ng-component "menu STAG [DATE] 15. agosto - 14:11 Mis reservas Mapa de mesas Disponibilidad L…" at bounding box center [784, 391] width 1568 height 783
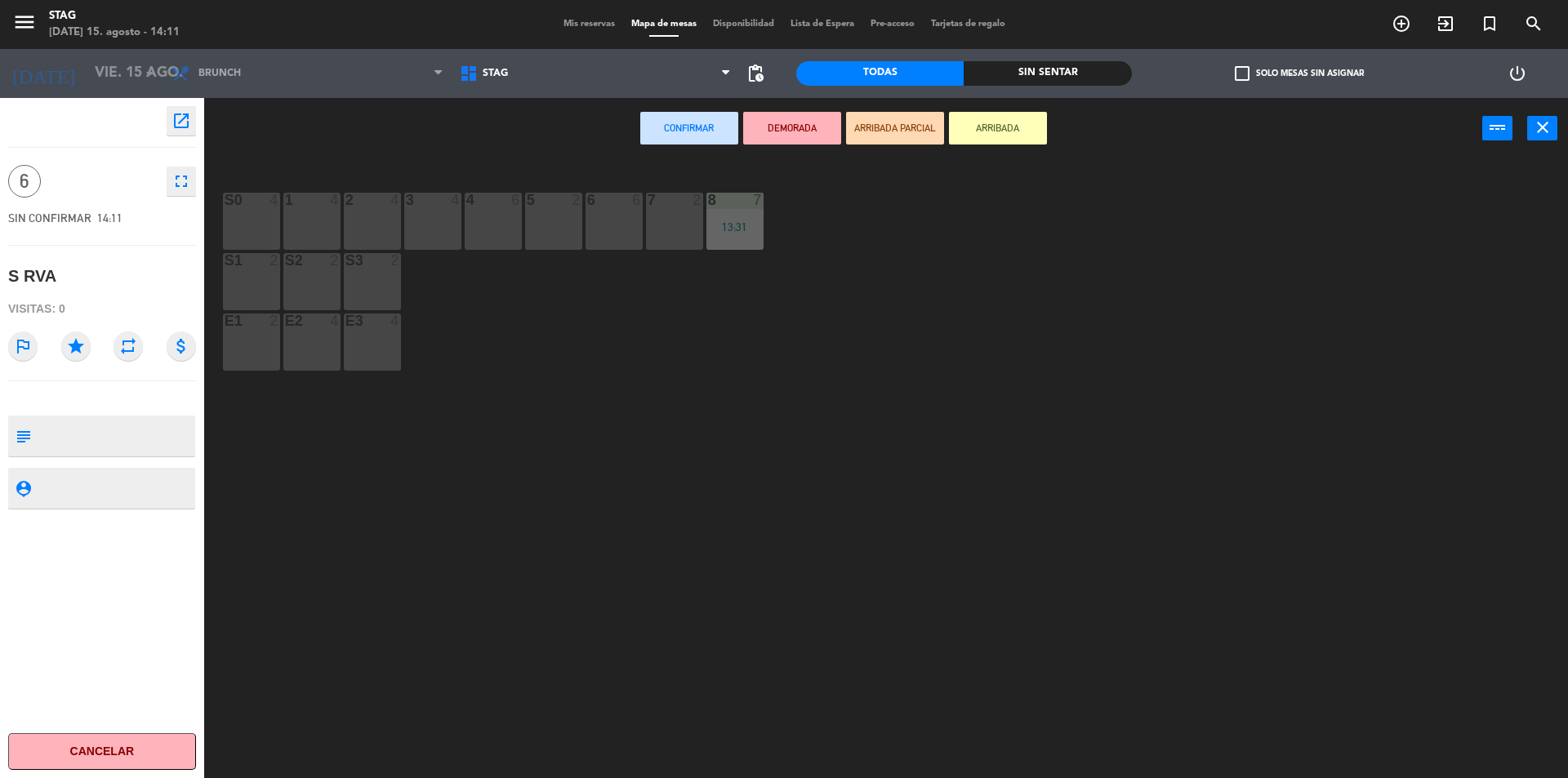
click at [378, 227] on div "2 4" at bounding box center [371, 220] width 57 height 57
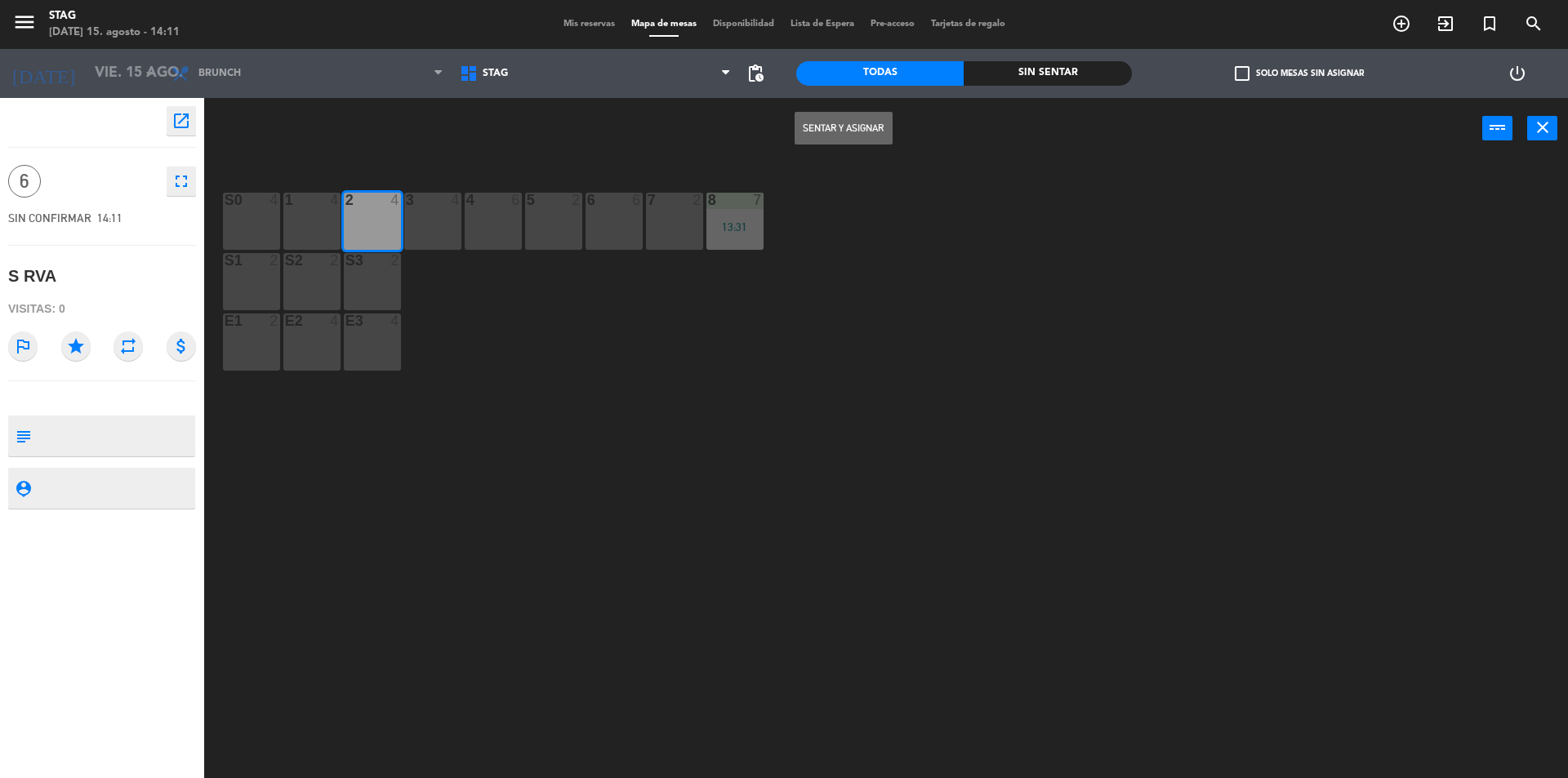
click at [842, 128] on button "Sentar y Asignar" at bounding box center [843, 128] width 98 height 33
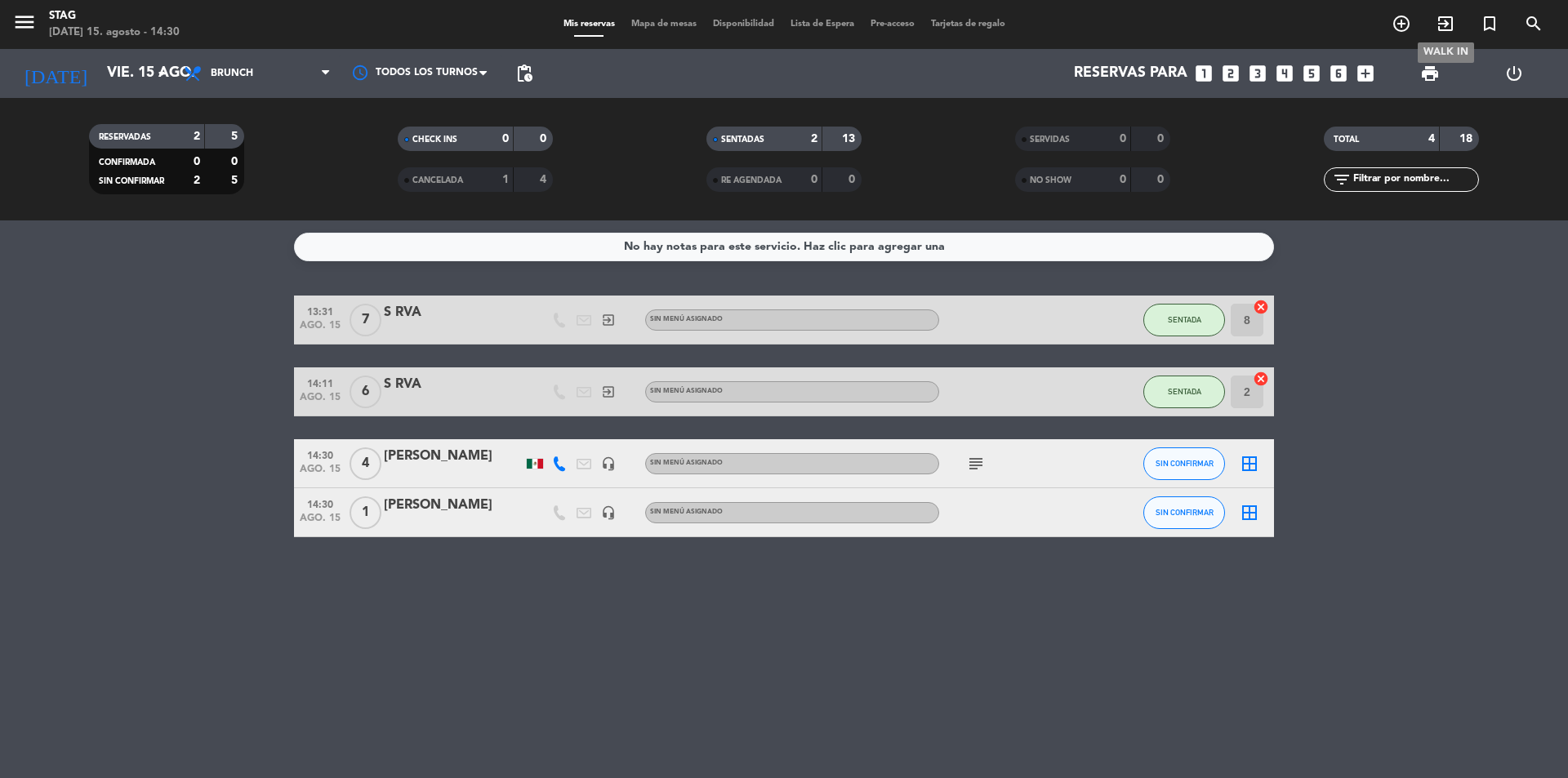
click at [1445, 22] on icon "exit_to_app" at bounding box center [1445, 23] width 20 height 20
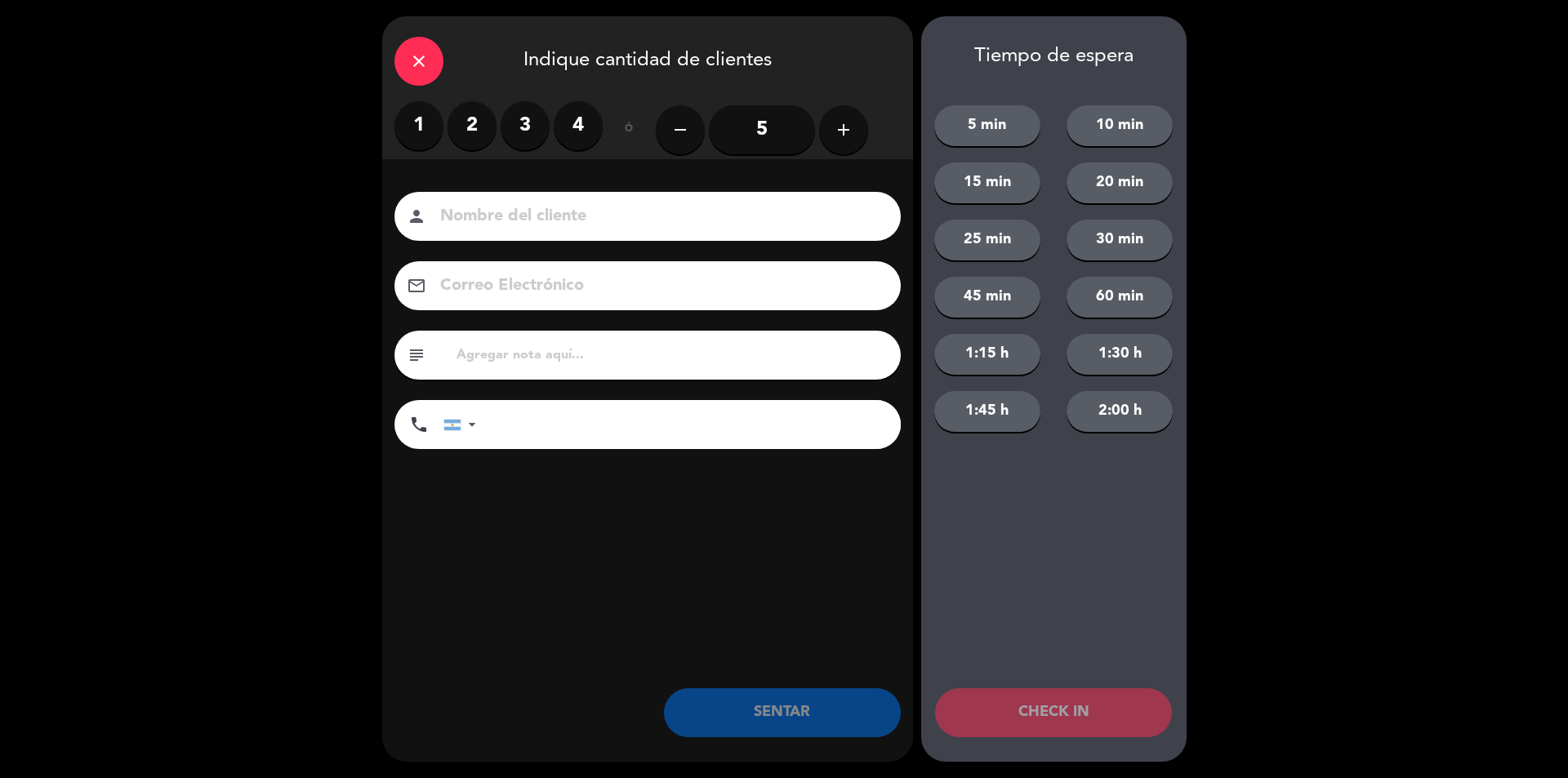
click at [487, 127] on label "2" at bounding box center [472, 126] width 49 height 49
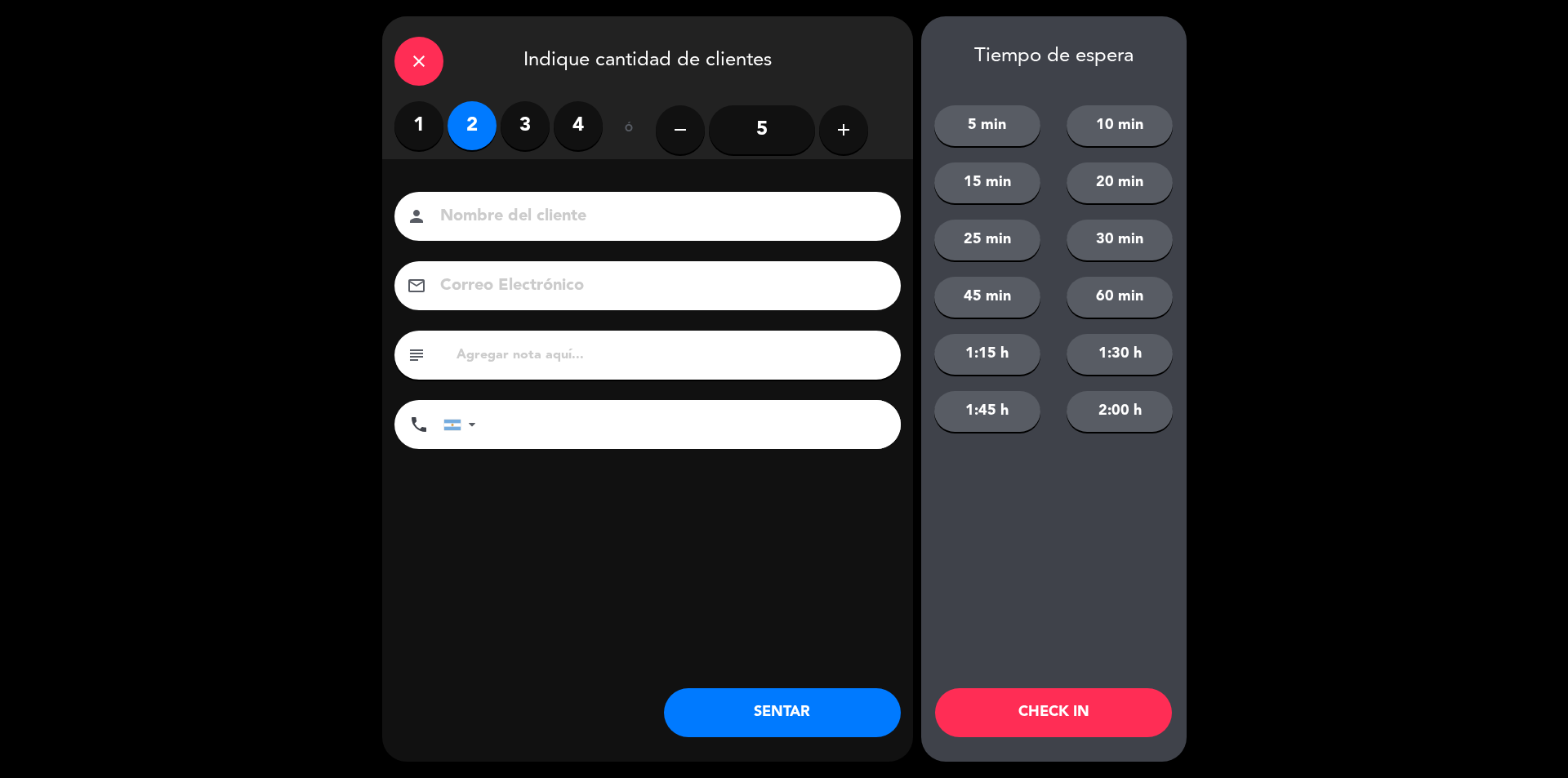
click at [482, 205] on input at bounding box center [659, 217] width 441 height 29
type input "S RVA"
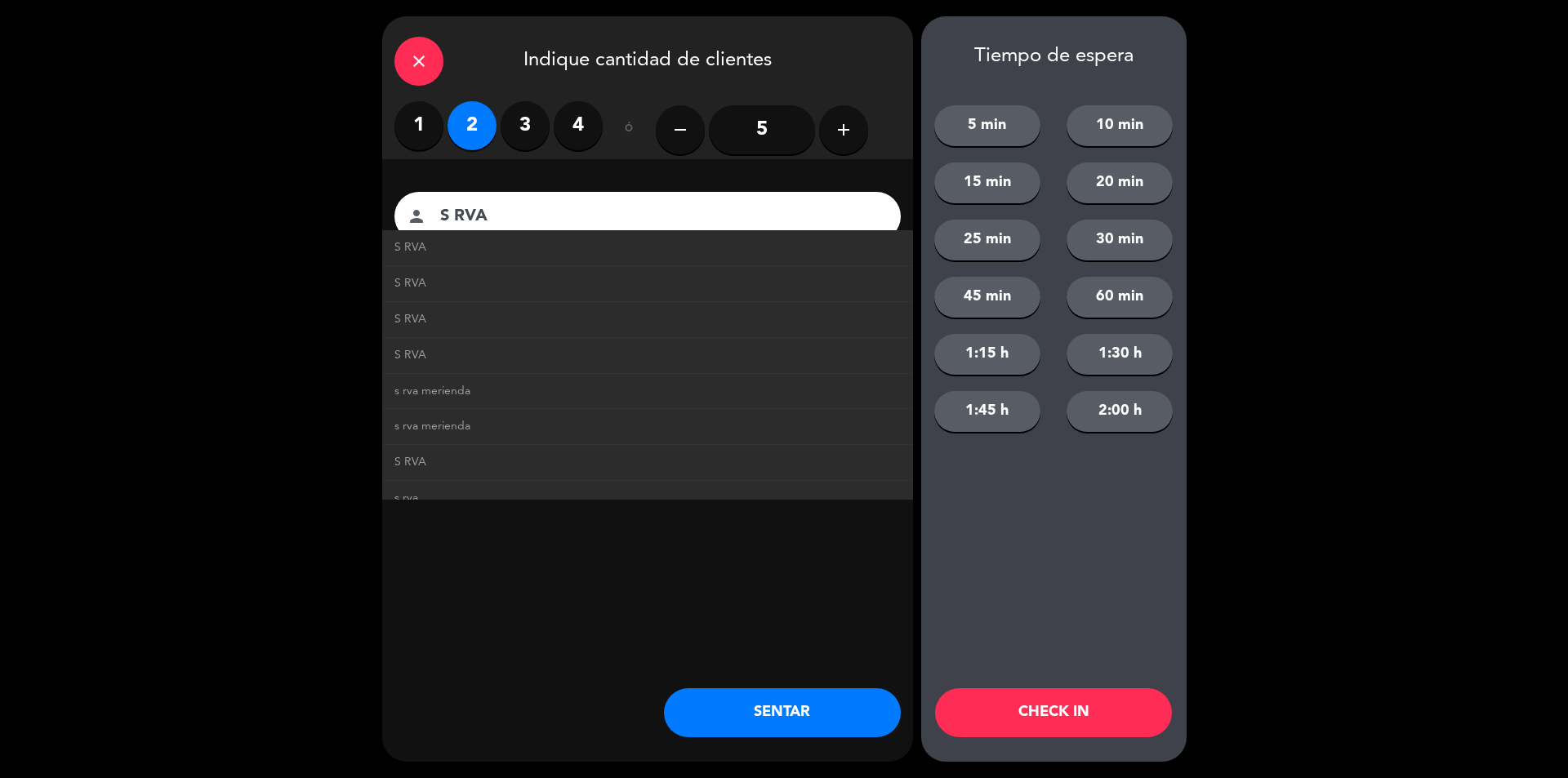
click at [740, 674] on div "close Indique cantidad de clientes 1 2 3 4 ó remove 5 add Nombre del cliente pe…" at bounding box center [647, 389] width 530 height 745
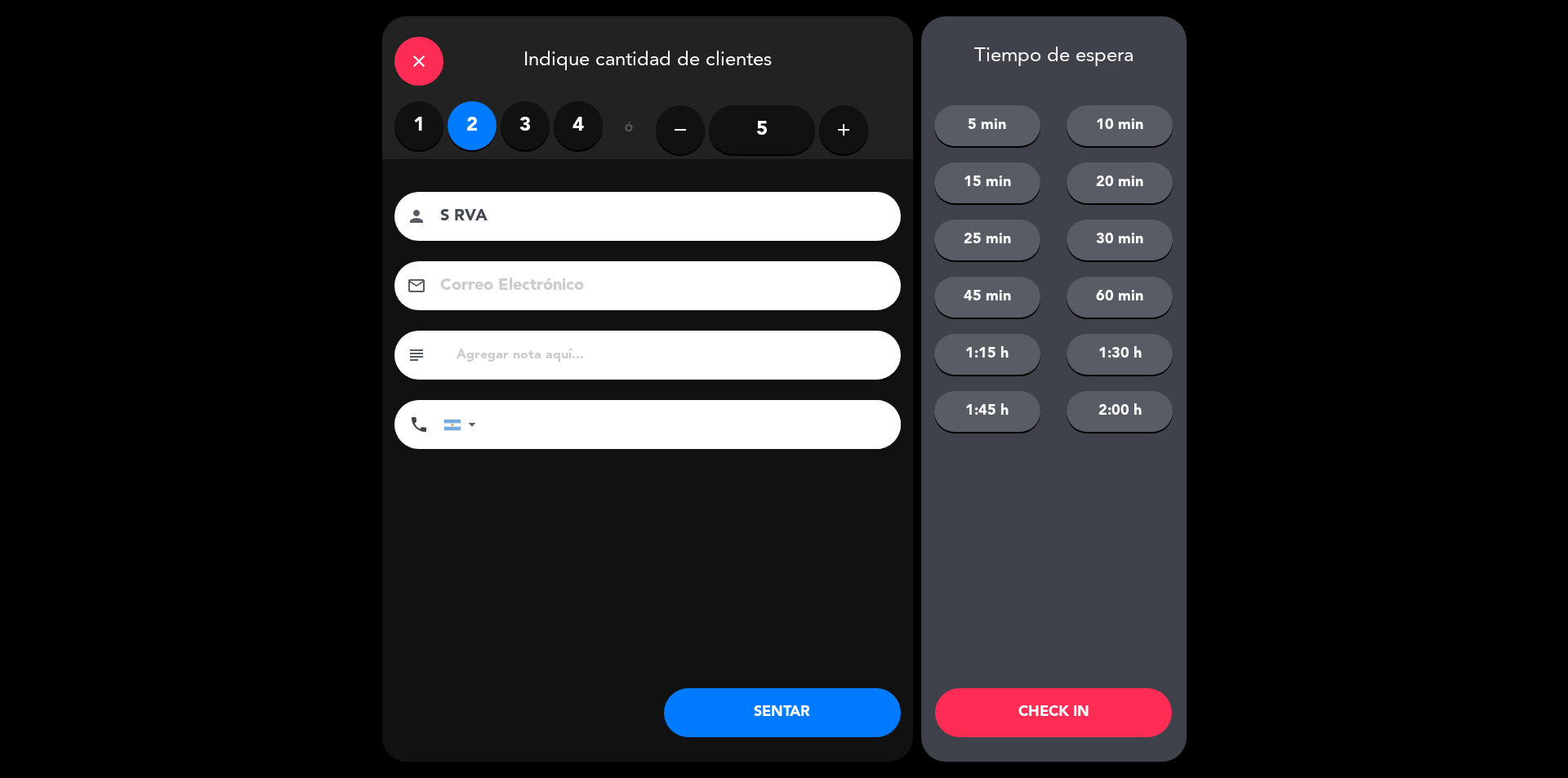
click at [727, 721] on button "SENTAR" at bounding box center [783, 713] width 237 height 49
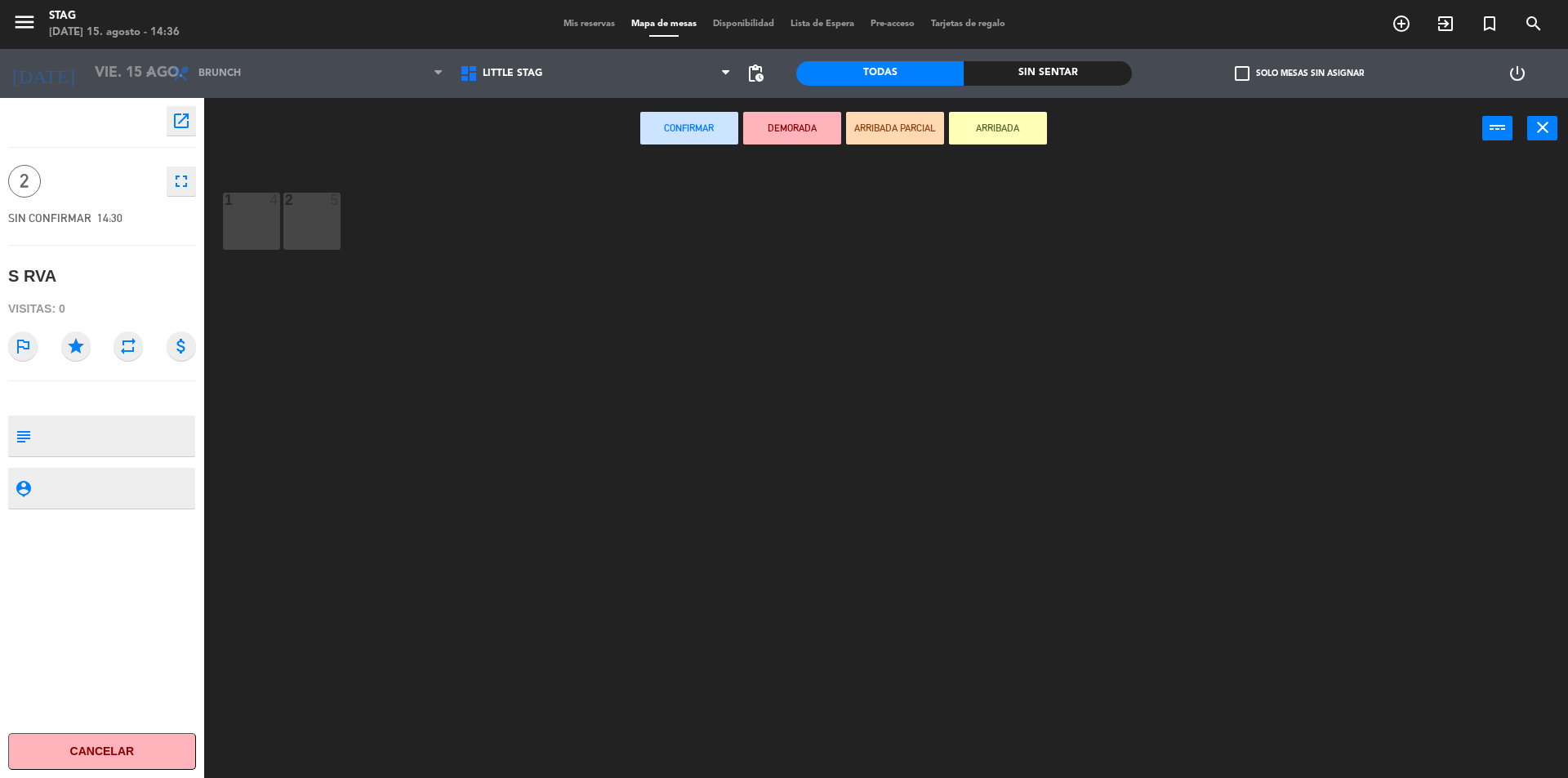
click at [591, 22] on span "Mis reservas" at bounding box center [588, 24] width 68 height 9
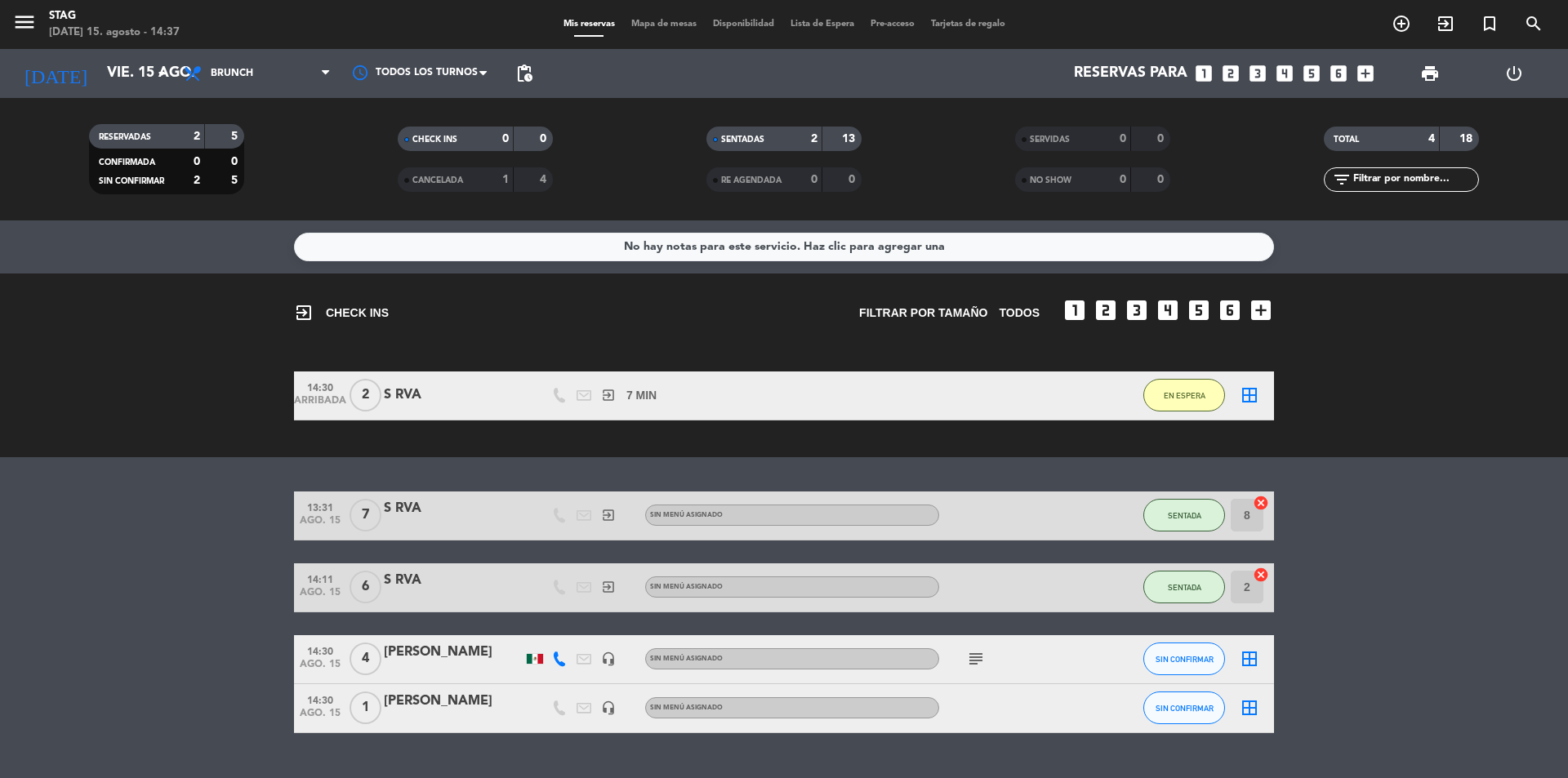
click at [1225, 655] on div "border_all" at bounding box center [1249, 659] width 49 height 48
click at [1186, 655] on span "SIN CONFIRMAR" at bounding box center [1185, 660] width 58 height 9
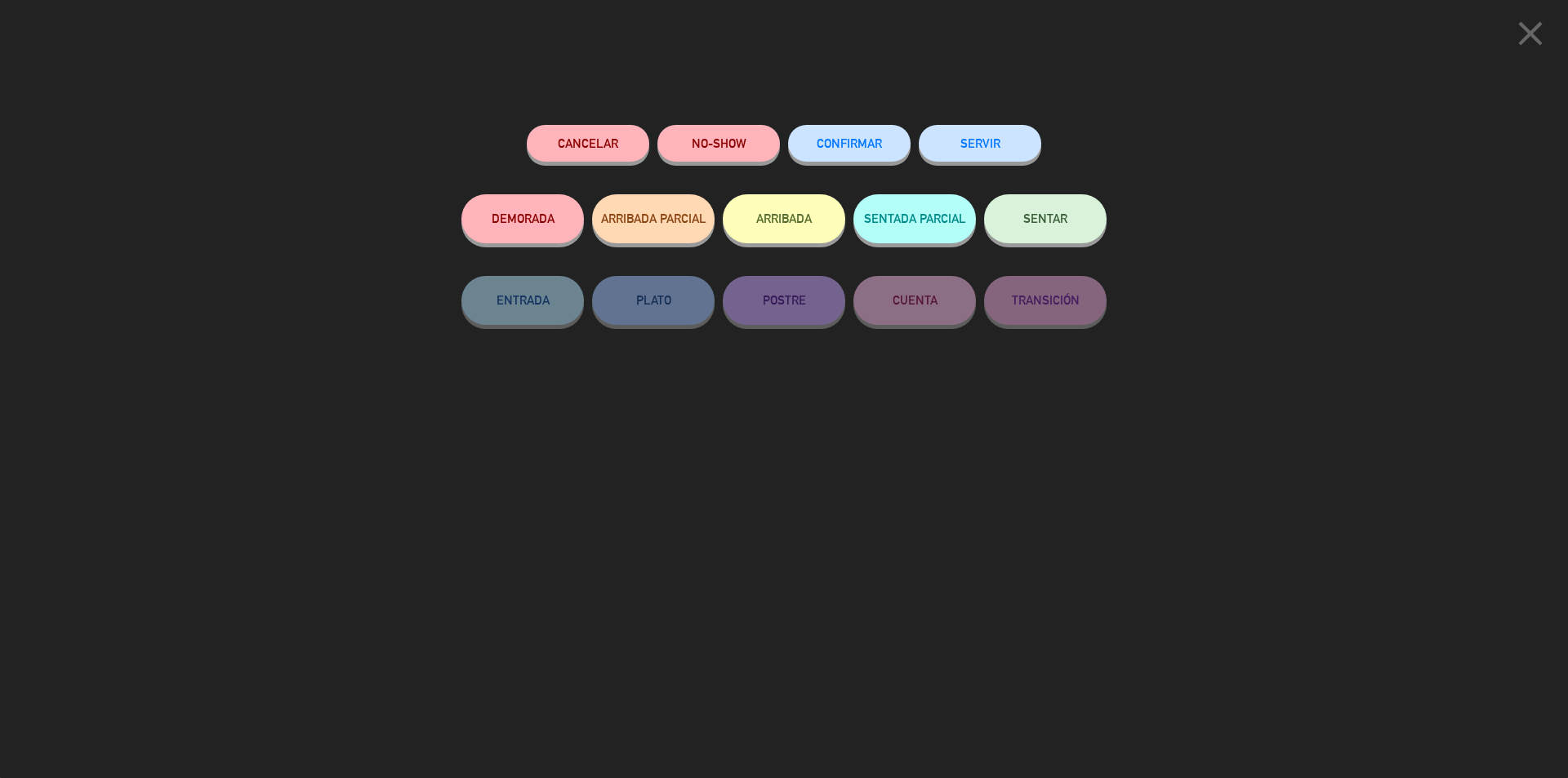
click at [1046, 202] on button "SENTAR" at bounding box center [1046, 219] width 123 height 49
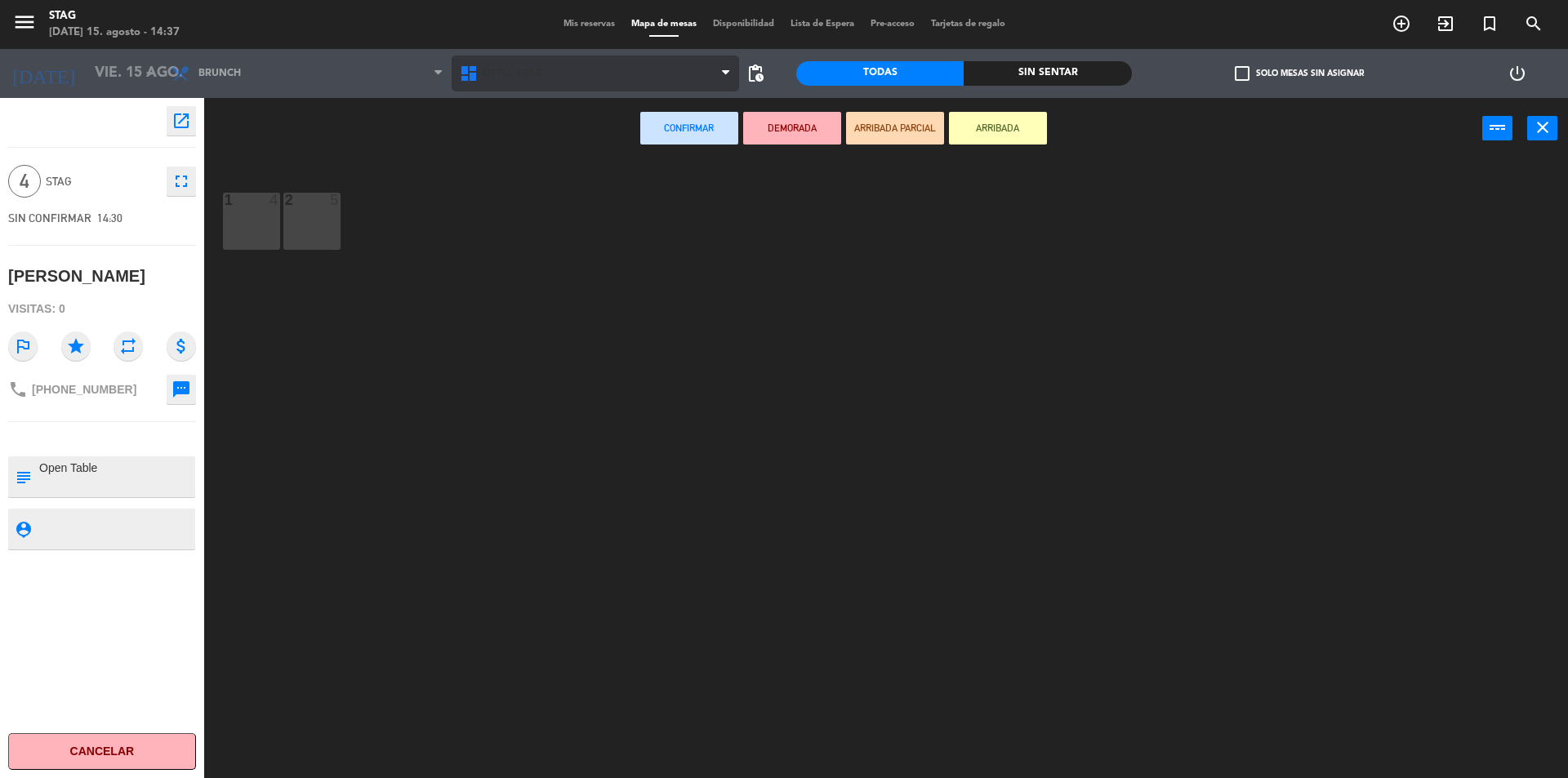
click at [483, 70] on span "Little Stag" at bounding box center [512, 73] width 60 height 12
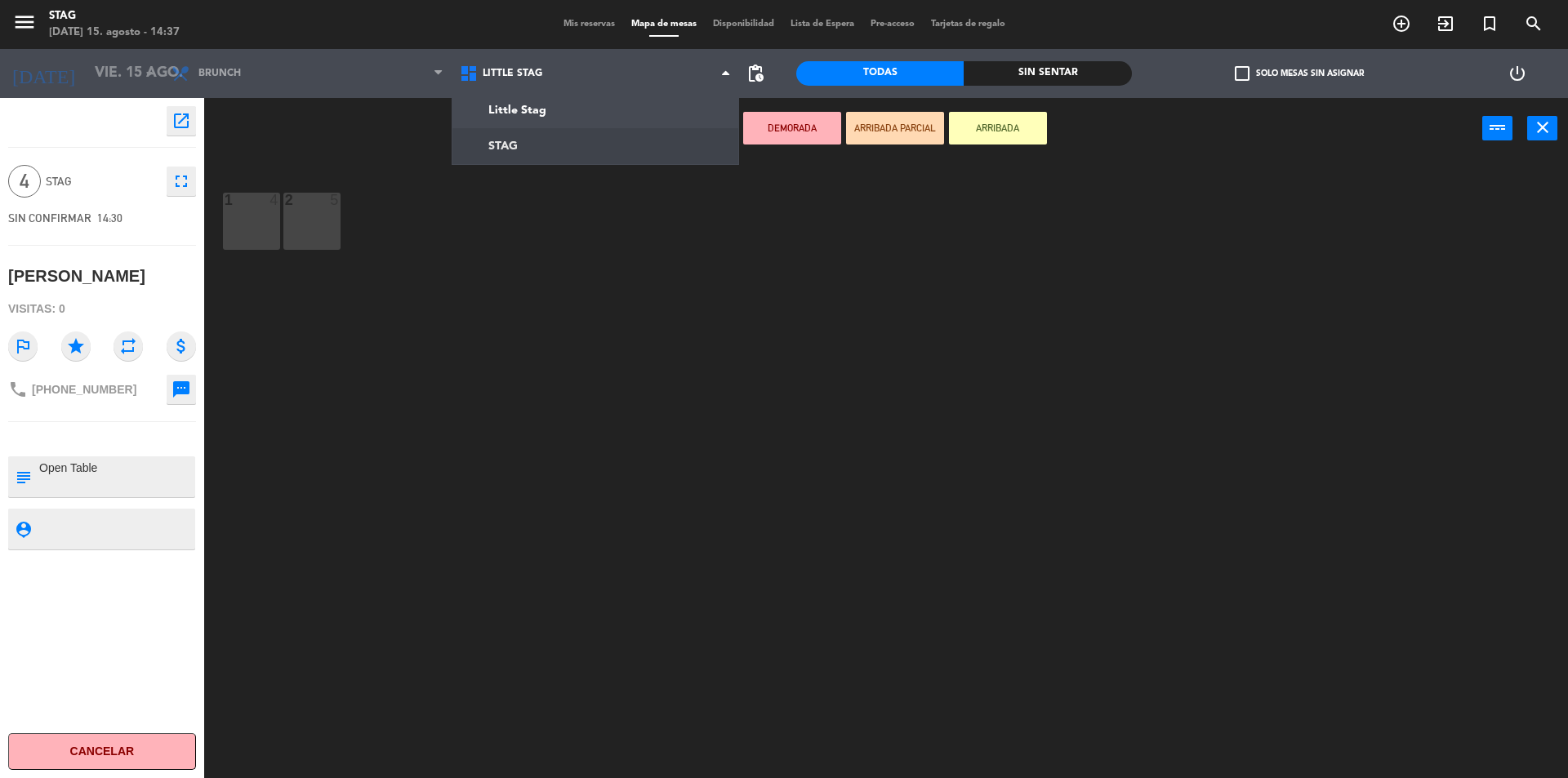
drag, startPoint x: 507, startPoint y: 136, endPoint x: 504, endPoint y: 145, distance: 9.5
click at [507, 136] on ng-component "menu STAG [DATE] 15. agosto - 14:37 Mis reservas Mapa de mesas Disponibilidad L…" at bounding box center [784, 391] width 1568 height 783
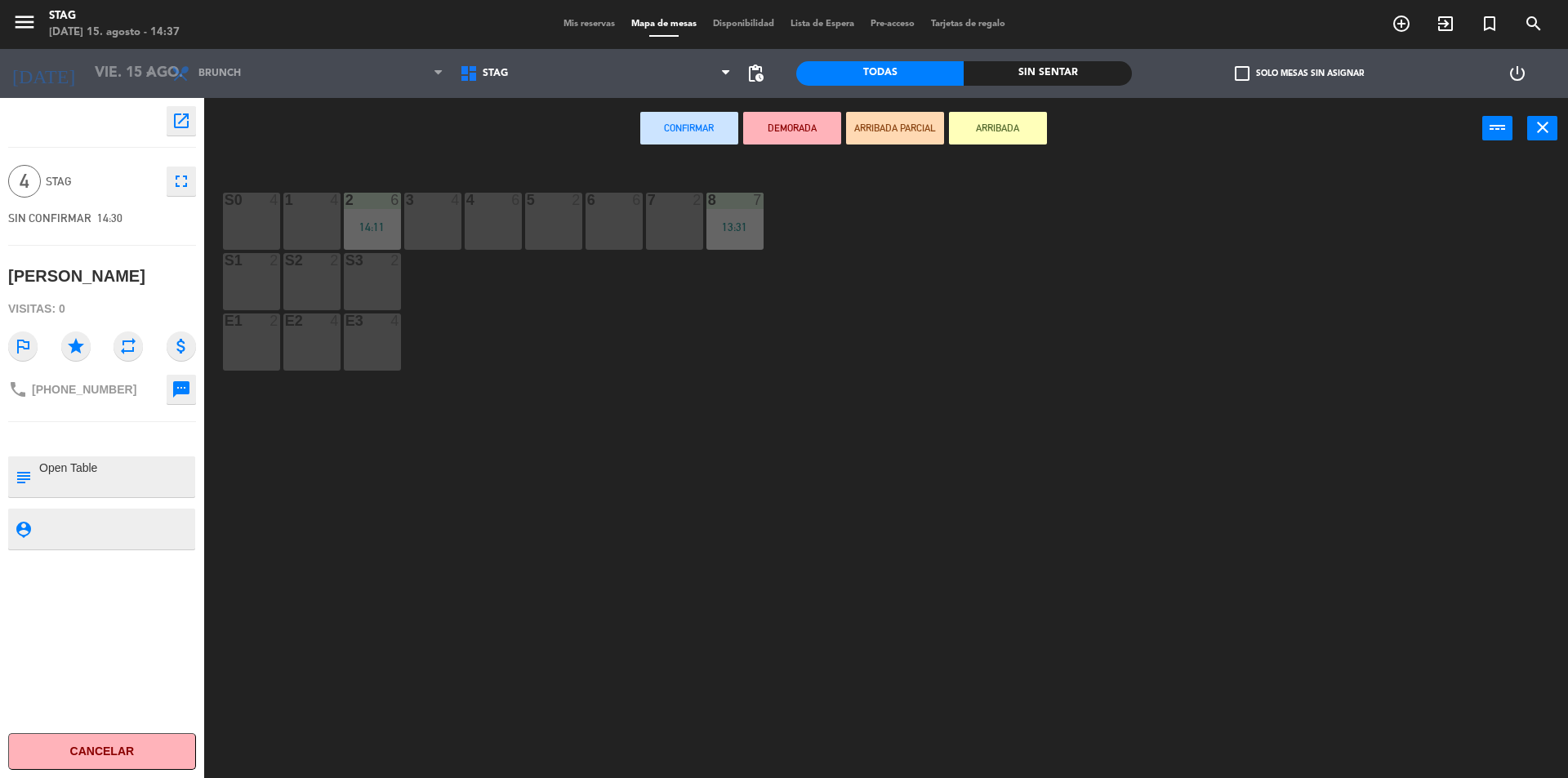
click at [442, 230] on div "3 4" at bounding box center [432, 220] width 57 height 57
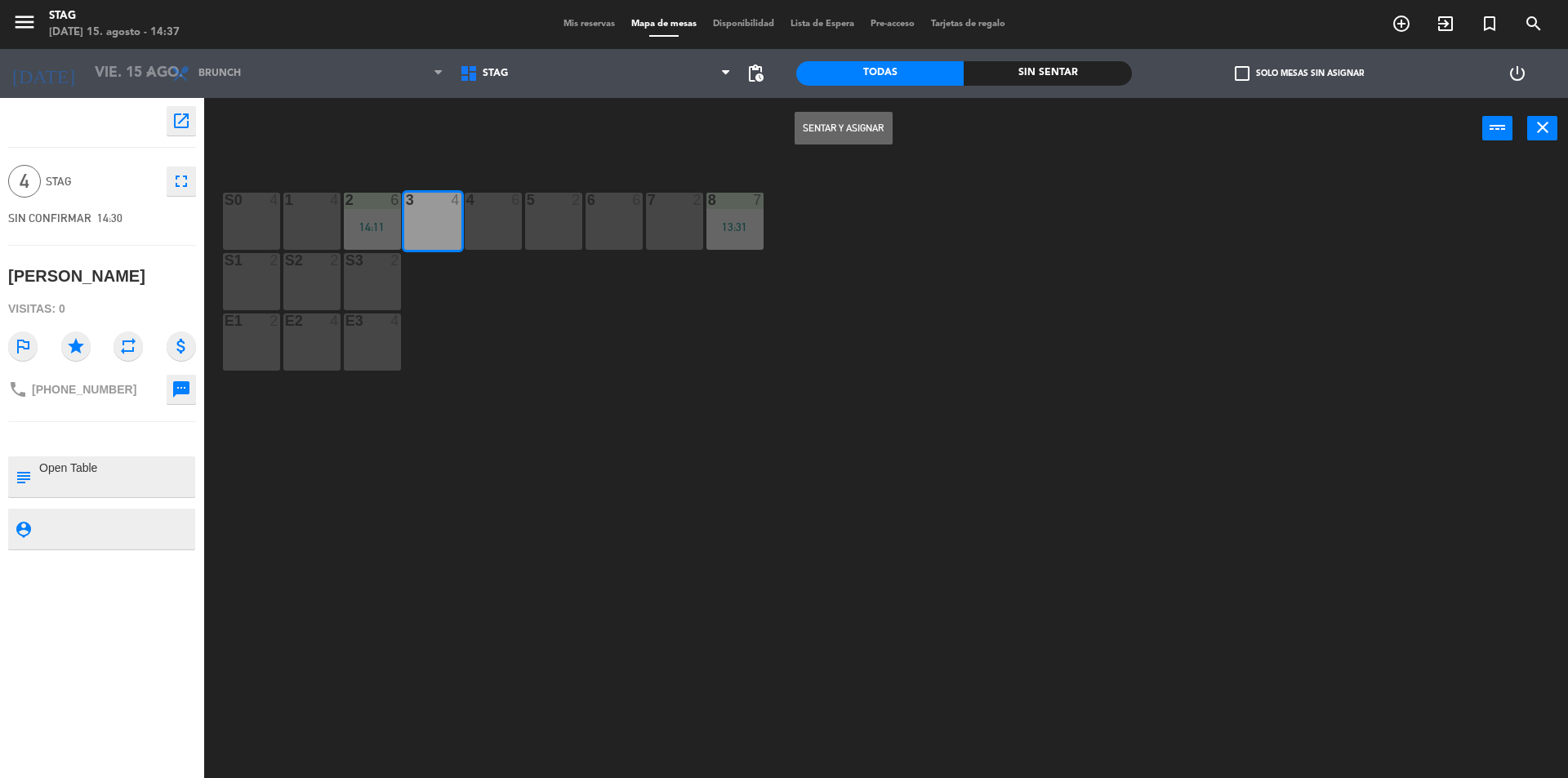
click at [826, 148] on div "Sentar y Asignar power_input close" at bounding box center [843, 128] width 1278 height 62
click at [853, 129] on button "Sentar y Asignar" at bounding box center [843, 128] width 98 height 33
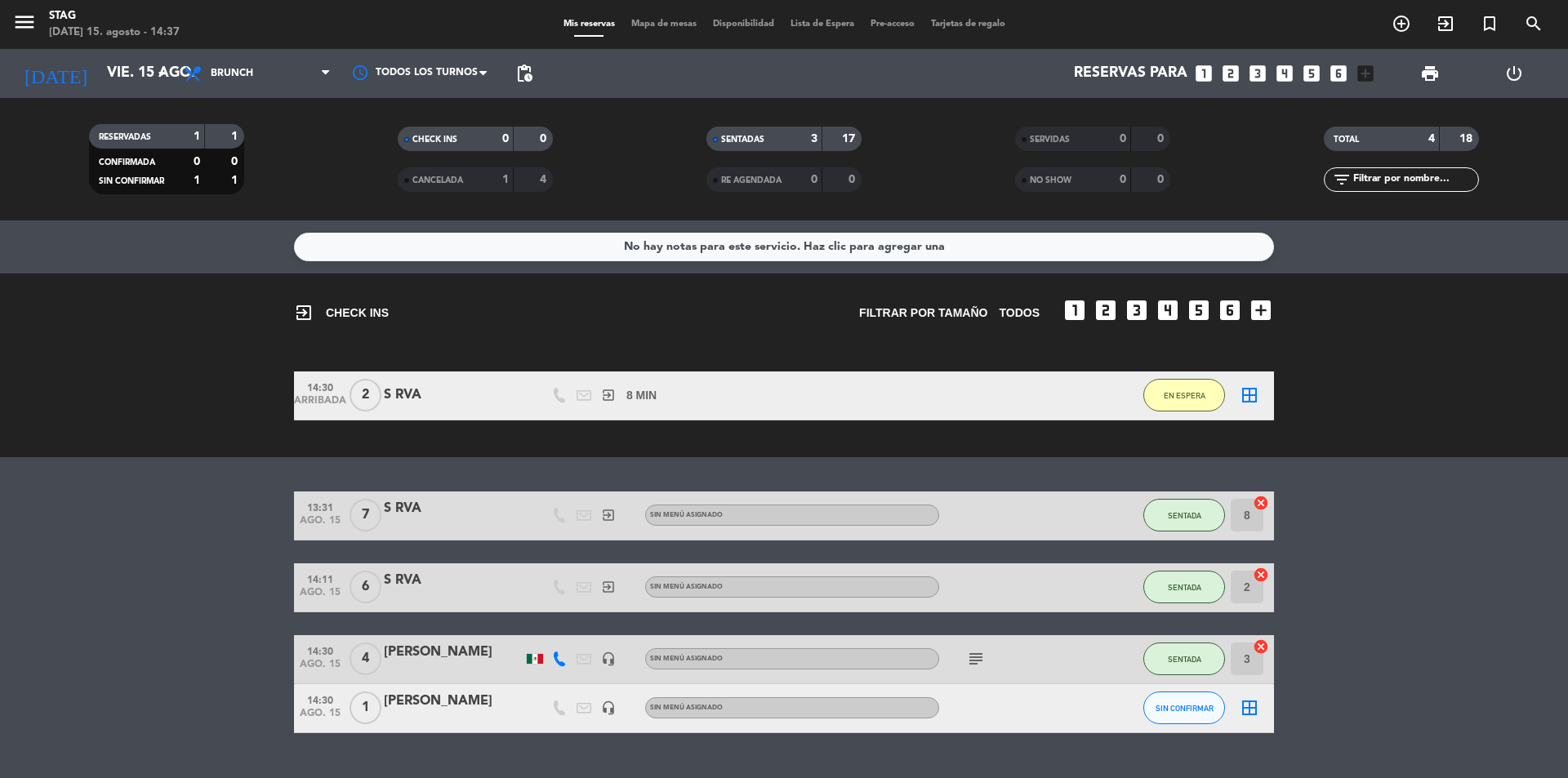
click at [1144, 404] on div "EN ESPERA" at bounding box center [1184, 395] width 81 height 48
click at [1159, 389] on button "EN ESPERA" at bounding box center [1184, 395] width 81 height 33
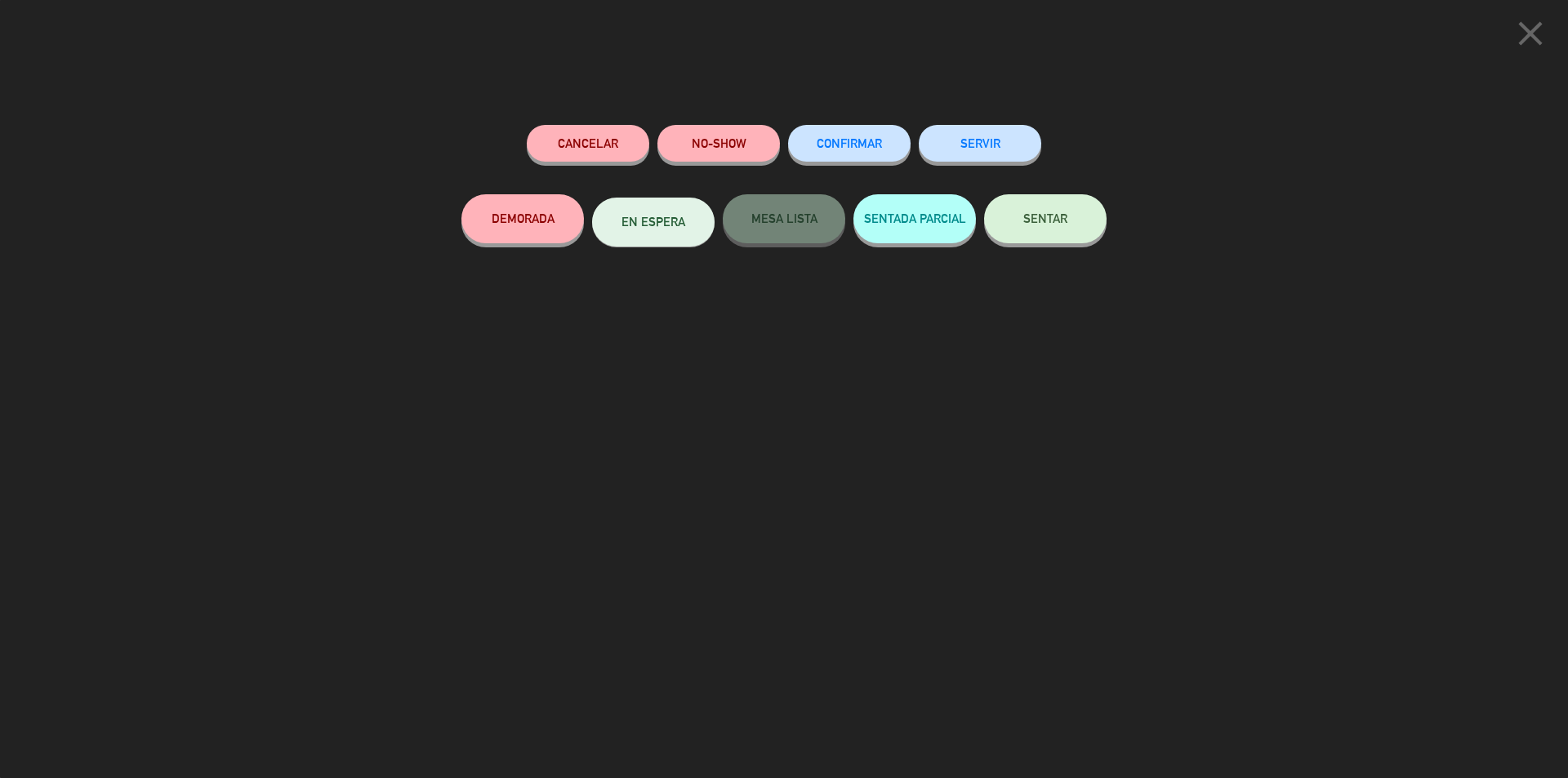
click at [1048, 220] on span "SENTAR" at bounding box center [1045, 218] width 44 height 14
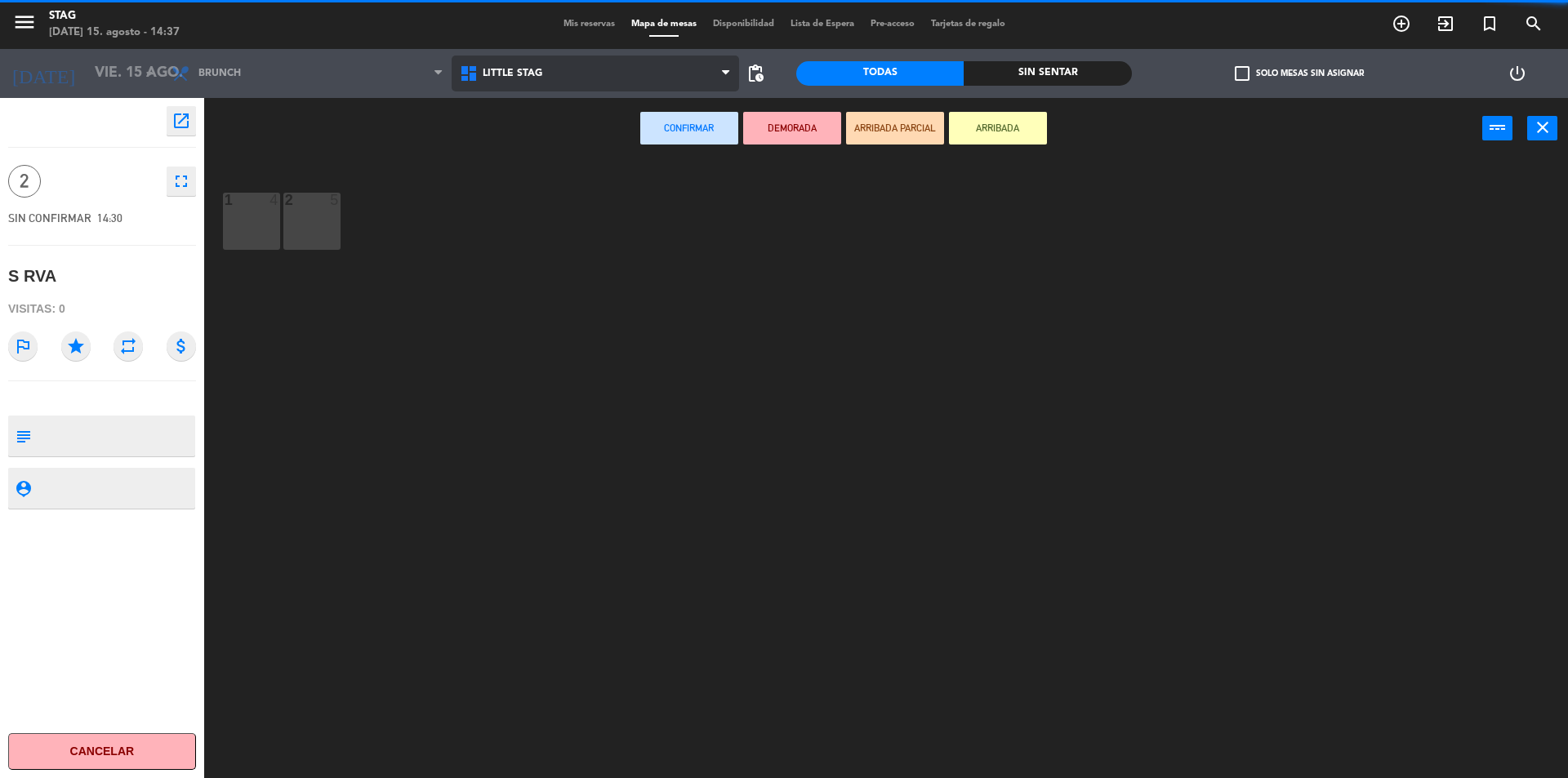
click at [505, 64] on span "Little Stag" at bounding box center [596, 73] width 288 height 36
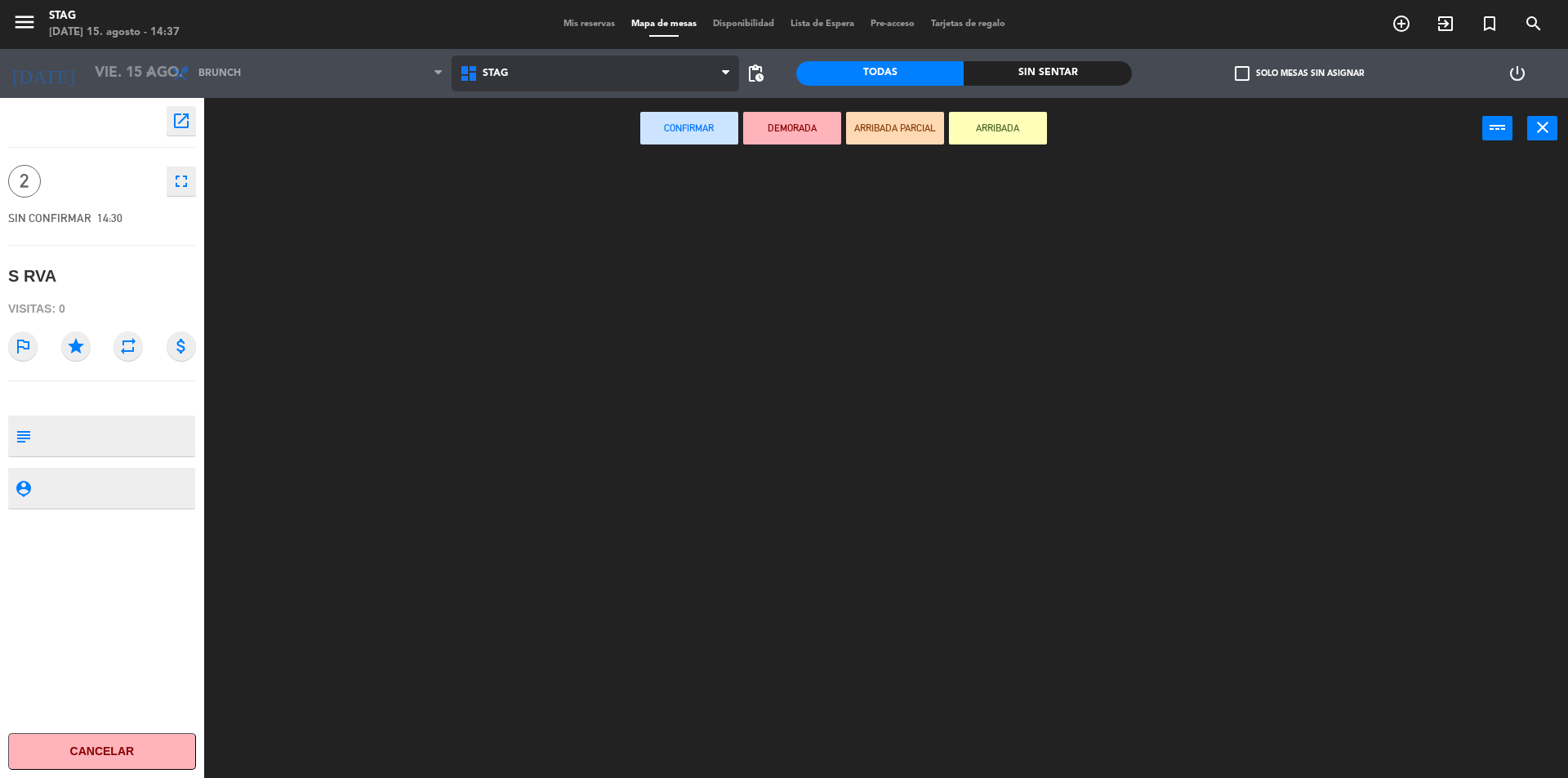
click at [493, 134] on ng-component "menu STAG [DATE] 15. agosto - 14:37 Mis reservas Mapa de mesas Disponibilidad L…" at bounding box center [784, 391] width 1568 height 783
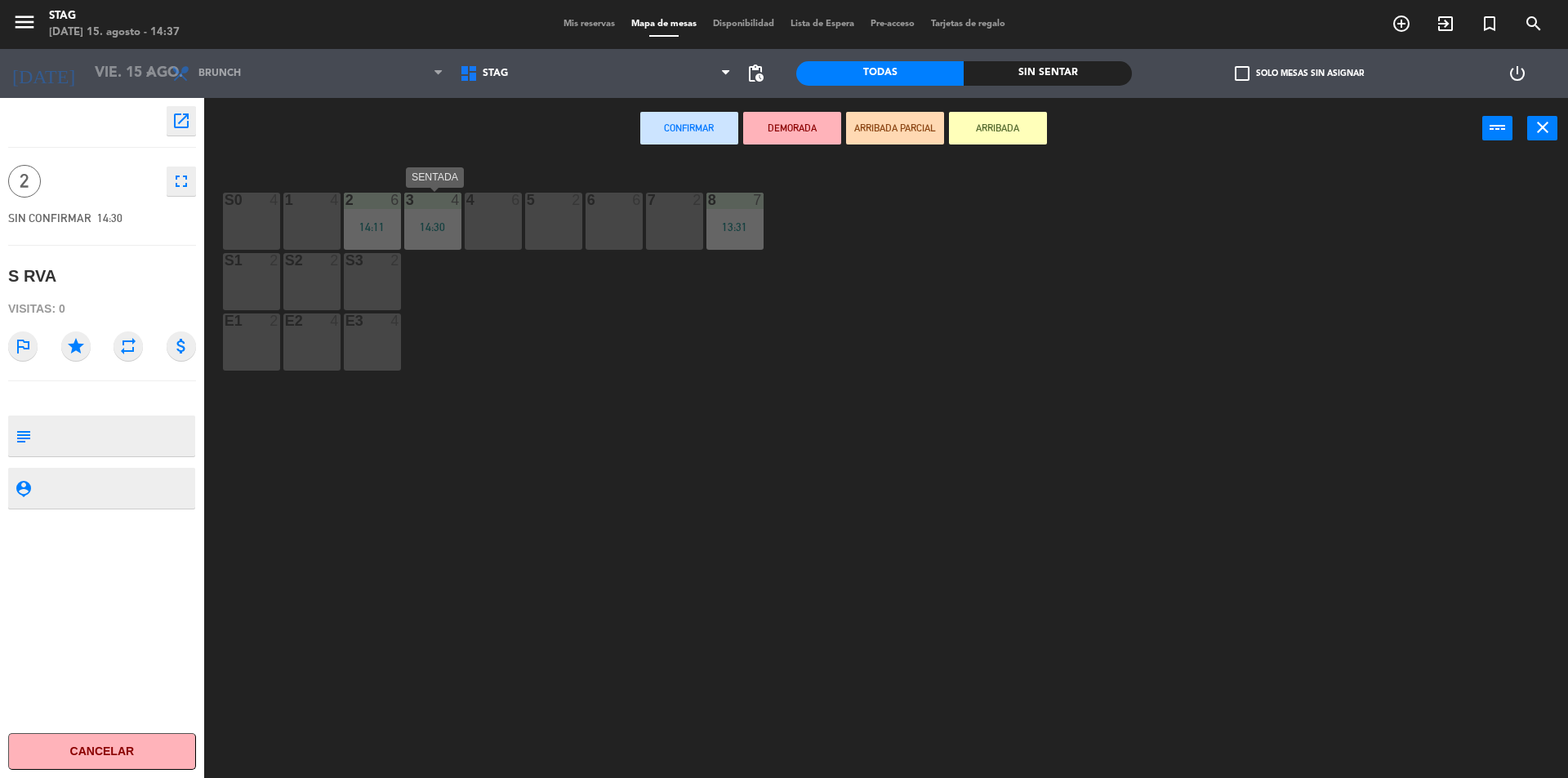
click at [515, 202] on div "5" at bounding box center [526, 200] width 27 height 14
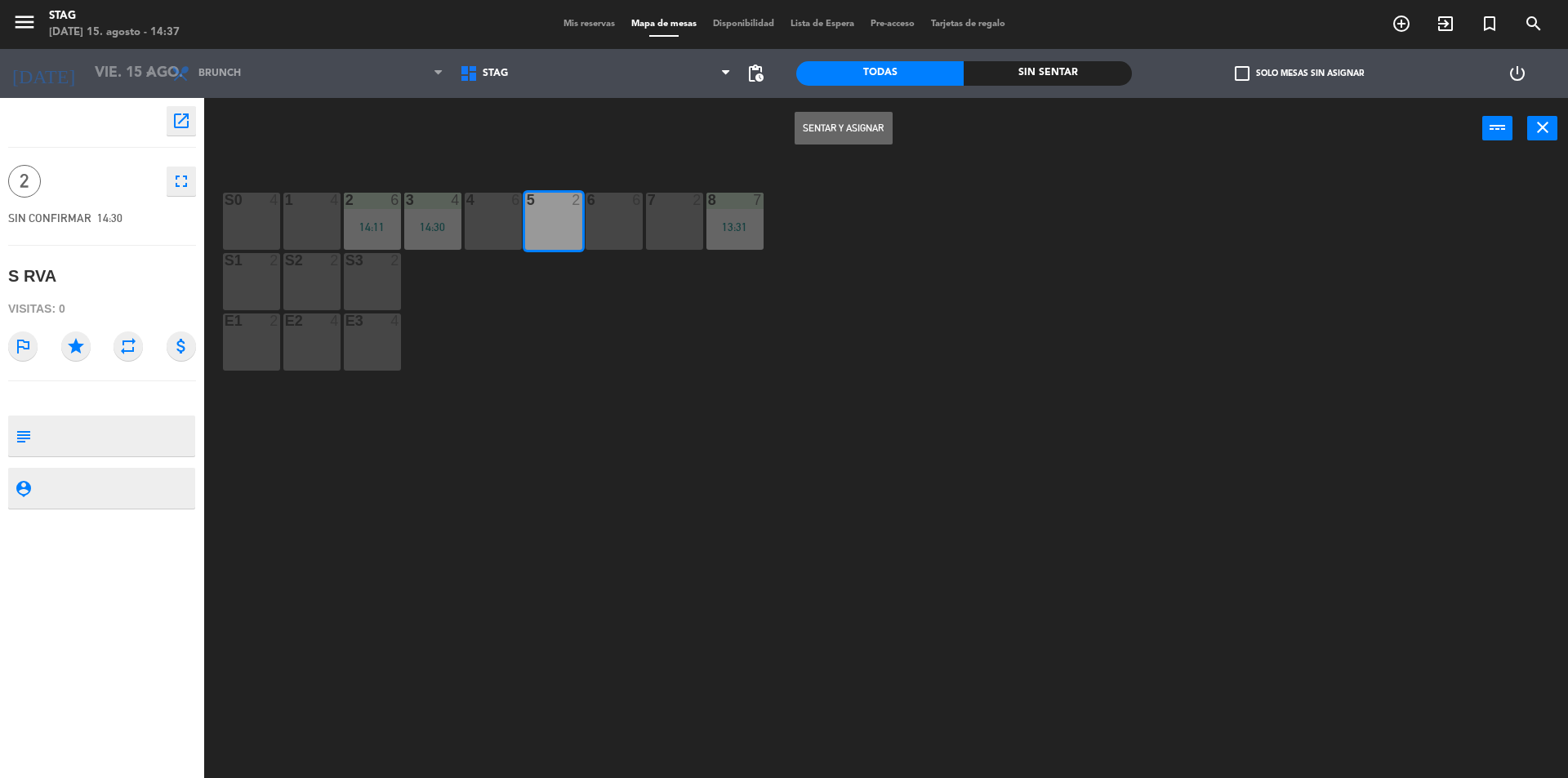
click at [844, 124] on button "Sentar y Asignar" at bounding box center [843, 128] width 98 height 33
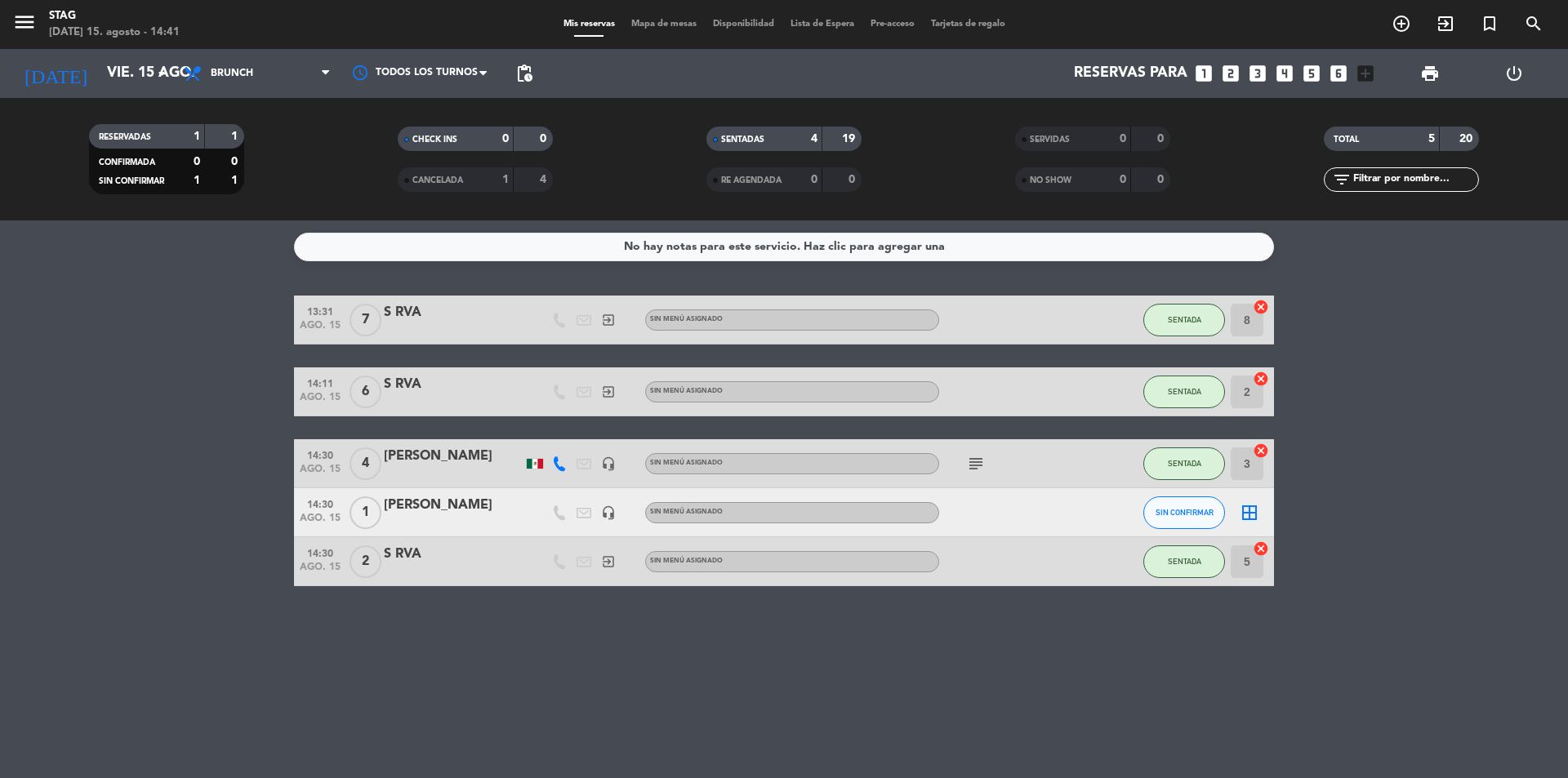
click at [451, 510] on div "[PERSON_NAME]" at bounding box center [454, 505] width 139 height 21
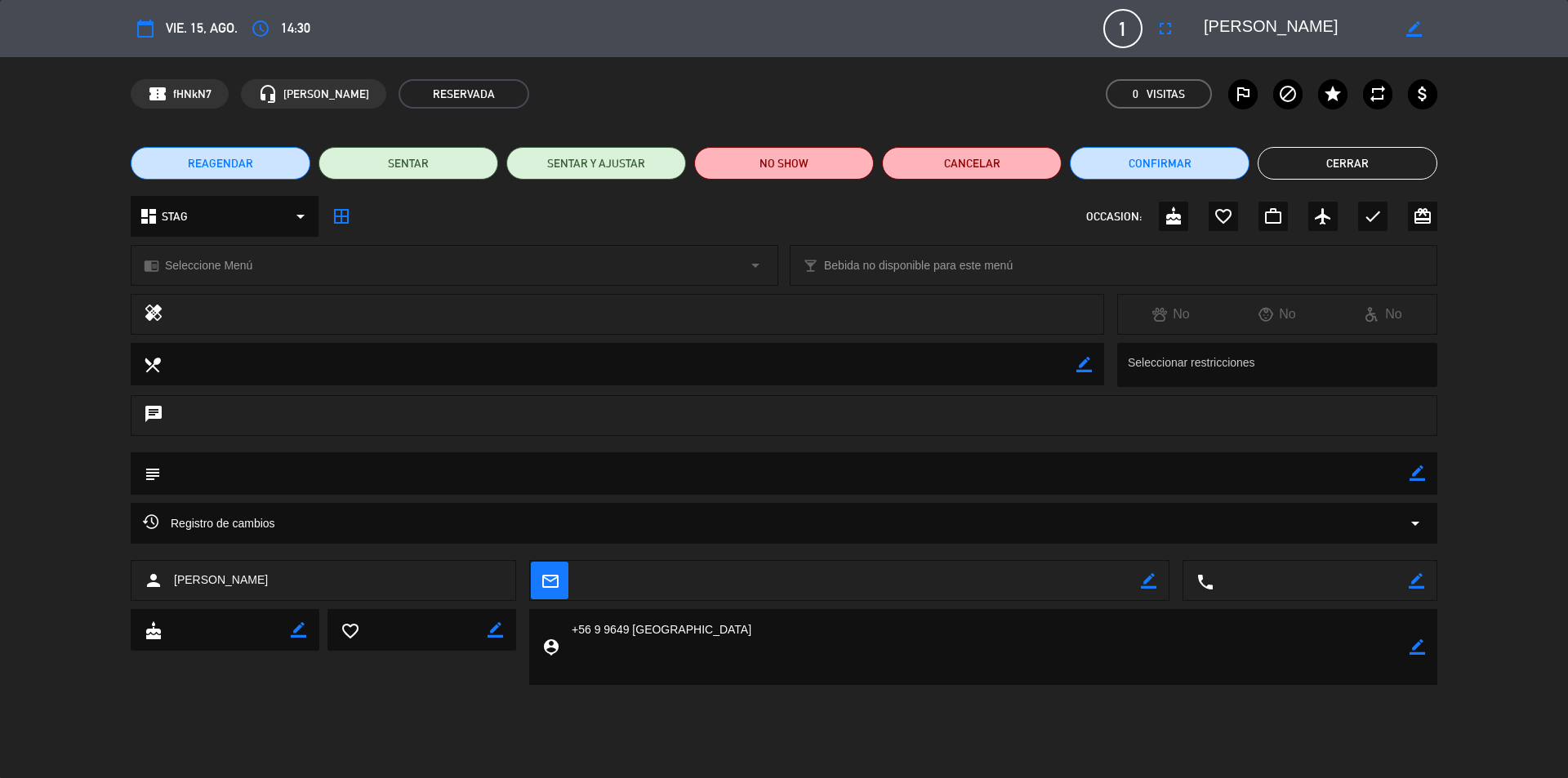
click at [1342, 165] on button "Cerrar" at bounding box center [1347, 164] width 180 height 33
